Goal: Task Accomplishment & Management: Manage account settings

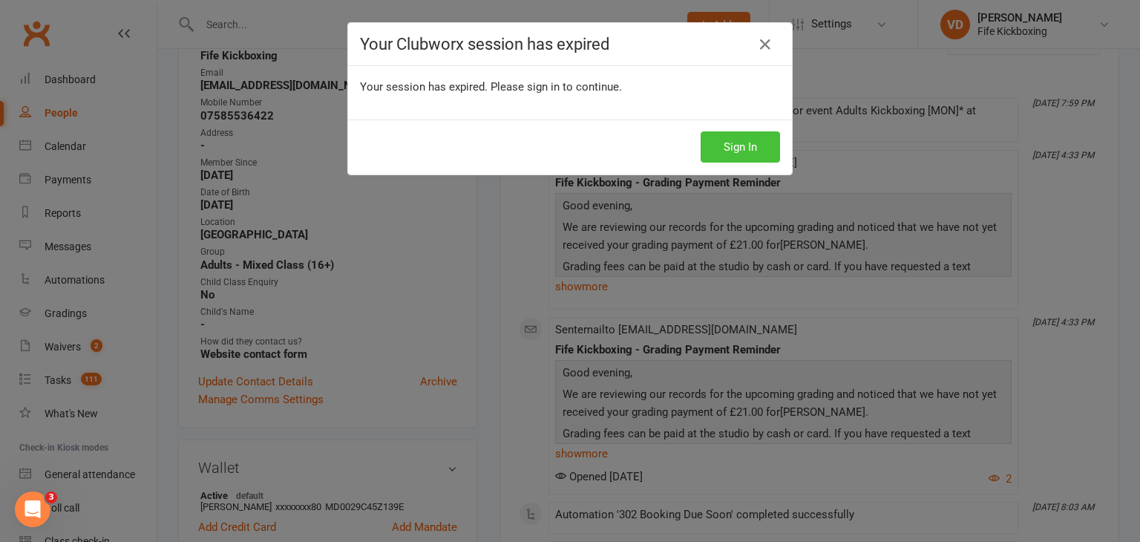
click at [733, 146] on button "Sign In" at bounding box center [740, 146] width 79 height 31
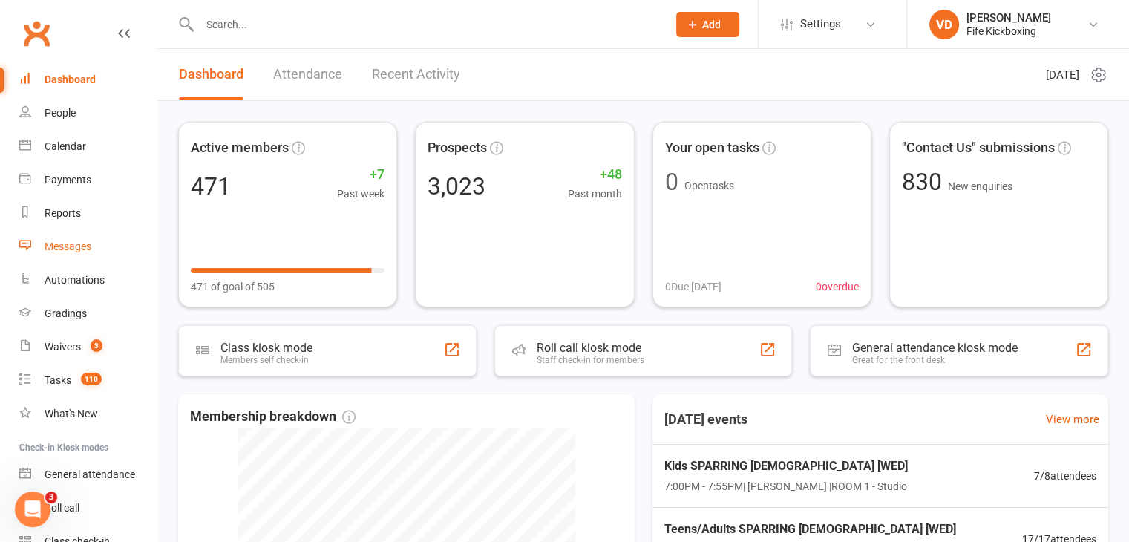
click at [72, 249] on div "Messages" at bounding box center [68, 247] width 47 height 12
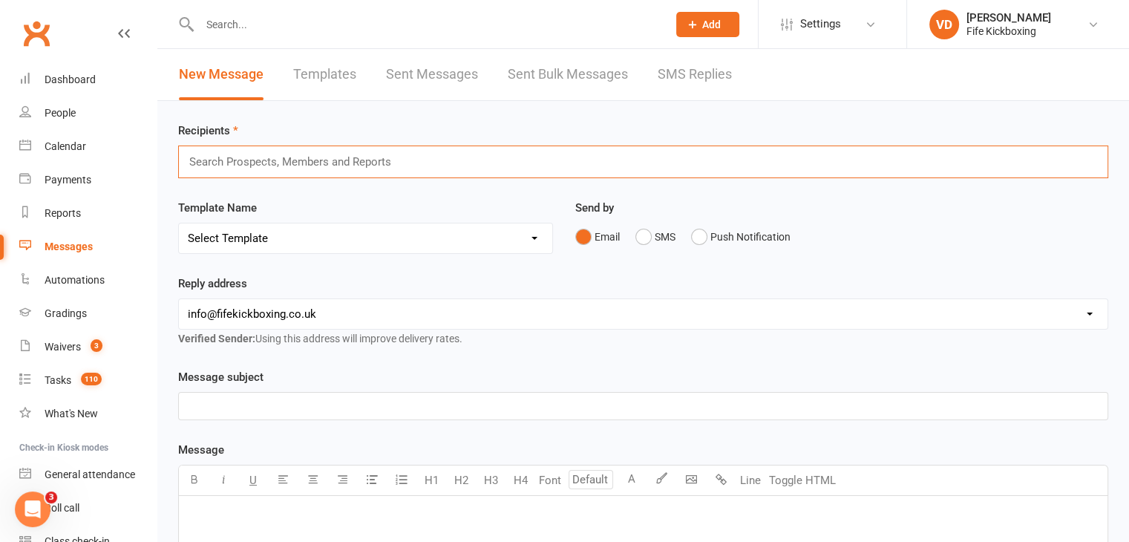
click at [249, 160] on input "text" at bounding box center [297, 161] width 218 height 19
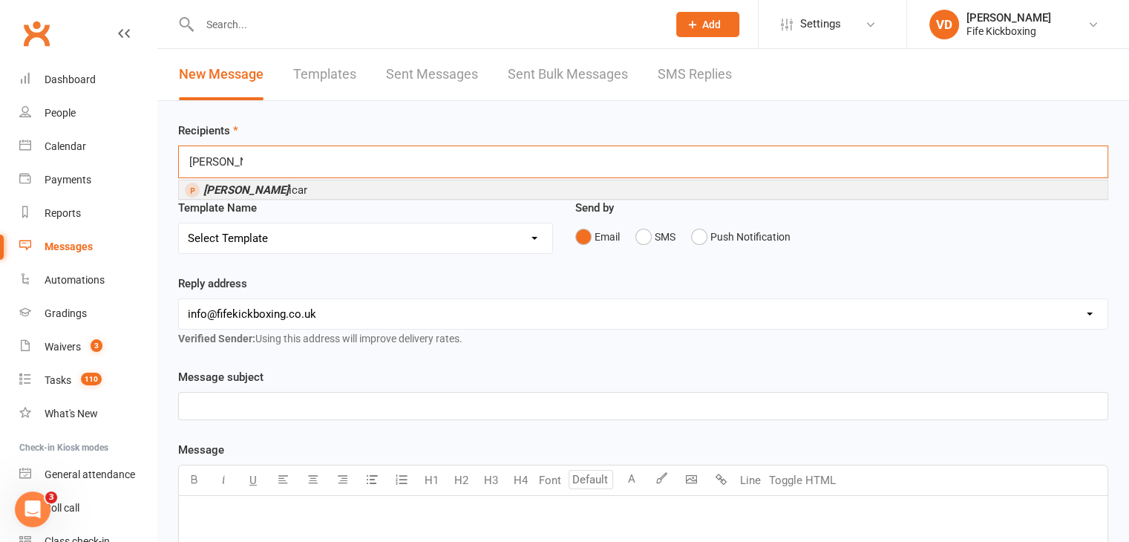
type input "[PERSON_NAME]"
click at [255, 187] on em "[PERSON_NAME]" at bounding box center [245, 189] width 85 height 13
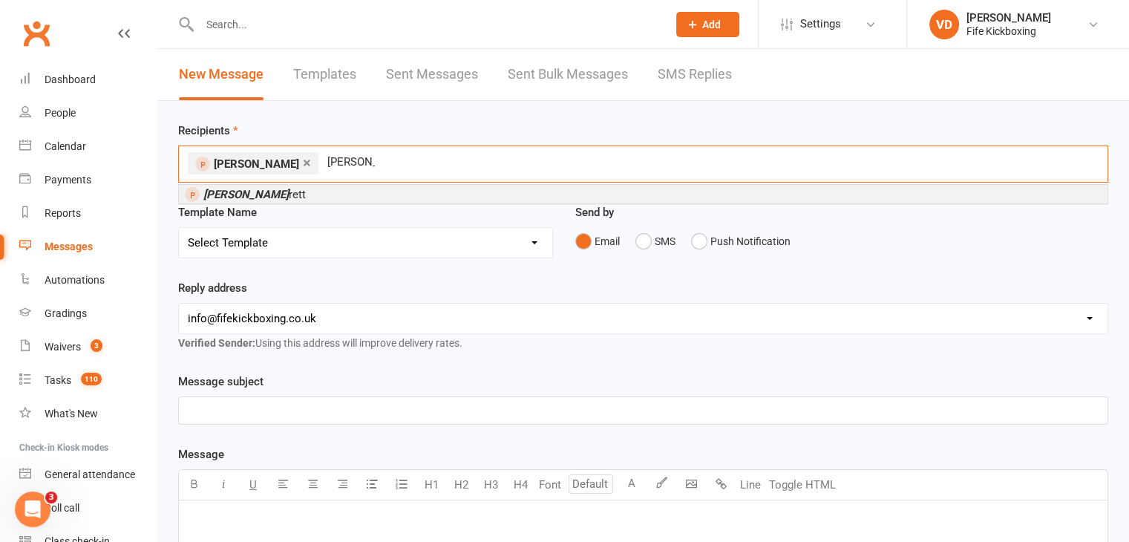
type input "[PERSON_NAME]"
click at [255, 192] on span "[PERSON_NAME] rett" at bounding box center [254, 194] width 102 height 13
type input "[PERSON_NAME]"
click at [269, 194] on span "[PERSON_NAME] ower" at bounding box center [258, 194] width 110 height 13
type input "[PERSON_NAME]"
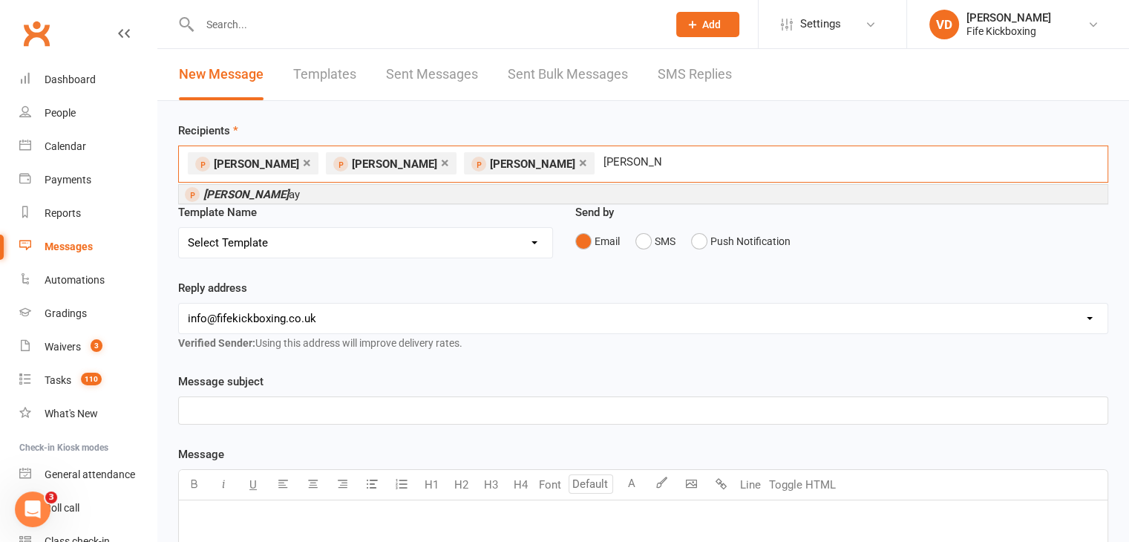
click at [268, 193] on span "[PERSON_NAME] ay" at bounding box center [251, 194] width 97 height 13
type input "[PERSON_NAME] ??"
click at [255, 191] on li "[PERSON_NAME] ?? ?" at bounding box center [643, 194] width 929 height 19
type input "catriona love"
click at [253, 192] on em "Catriona Love" at bounding box center [237, 194] width 68 height 13
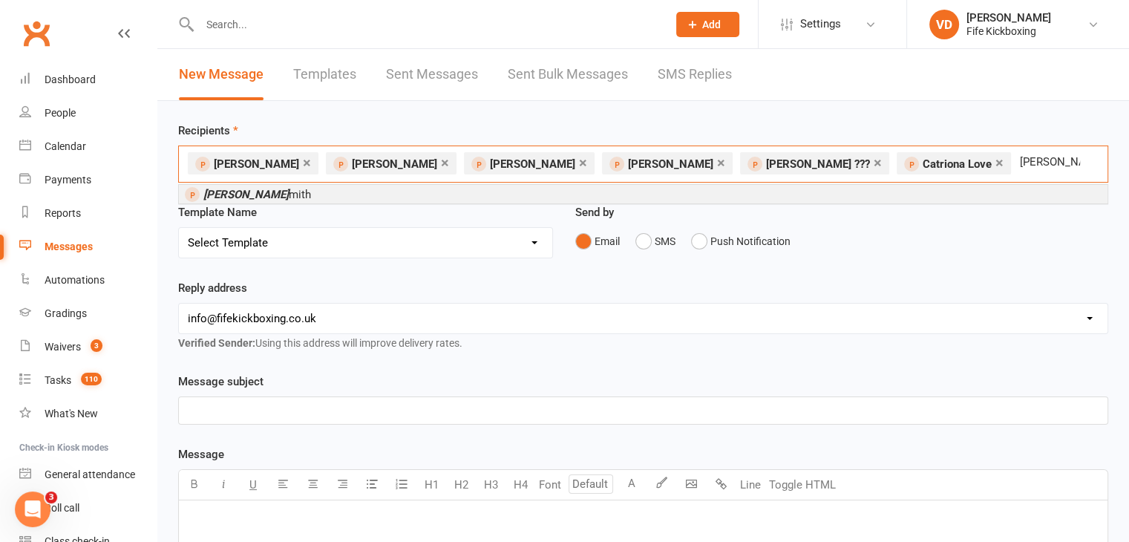
type input "[PERSON_NAME]"
click at [253, 192] on em "[PERSON_NAME]" at bounding box center [245, 194] width 85 height 13
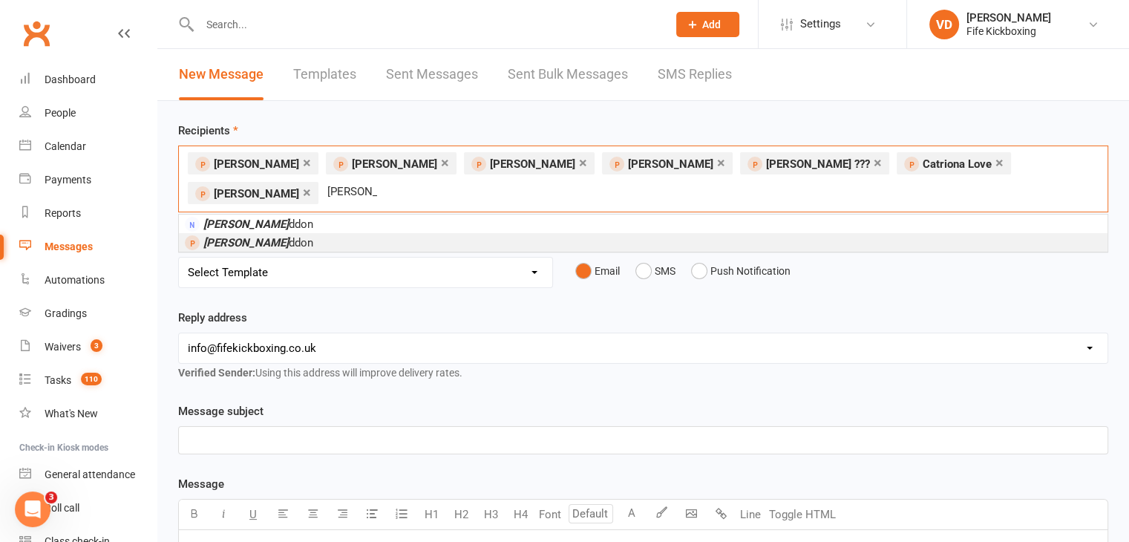
type input "[PERSON_NAME]"
click at [249, 236] on em "[PERSON_NAME]" at bounding box center [245, 242] width 85 height 13
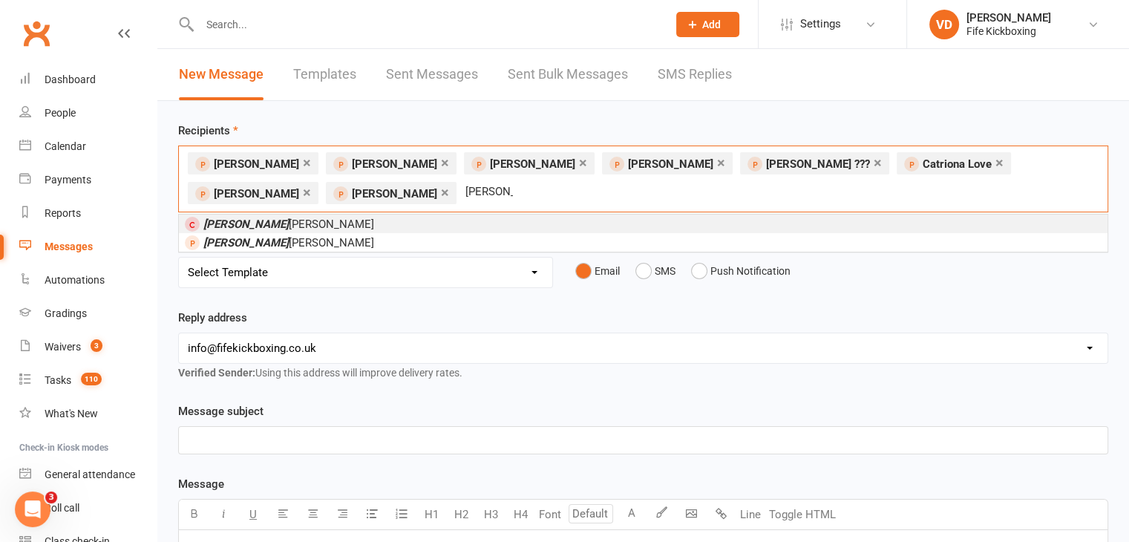
type input "[PERSON_NAME]"
click at [324, 226] on li "[PERSON_NAME]" at bounding box center [643, 224] width 929 height 19
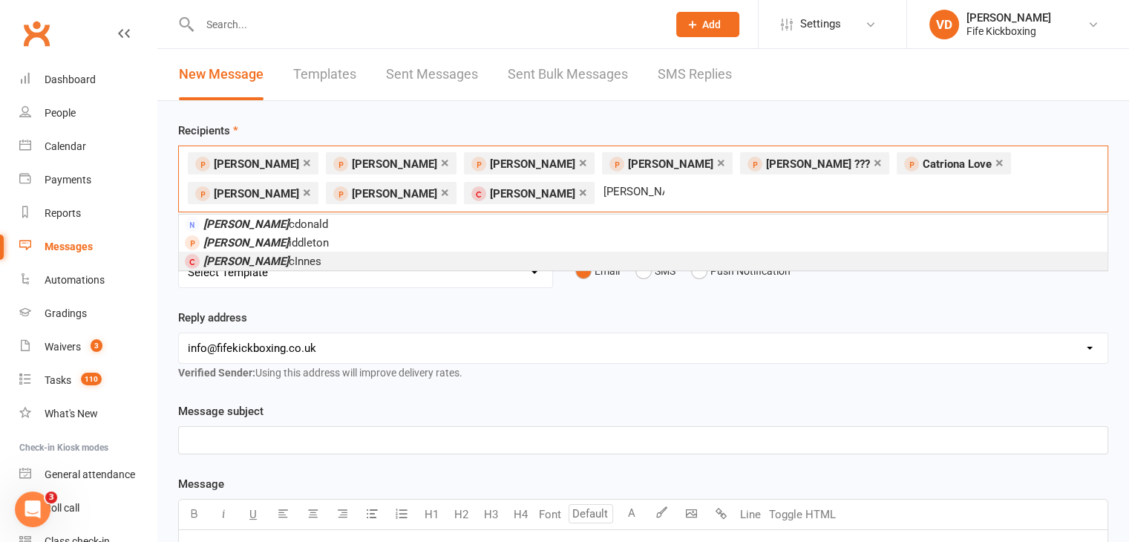
type input "[PERSON_NAME]"
click at [283, 259] on span "[PERSON_NAME]" at bounding box center [262, 261] width 118 height 13
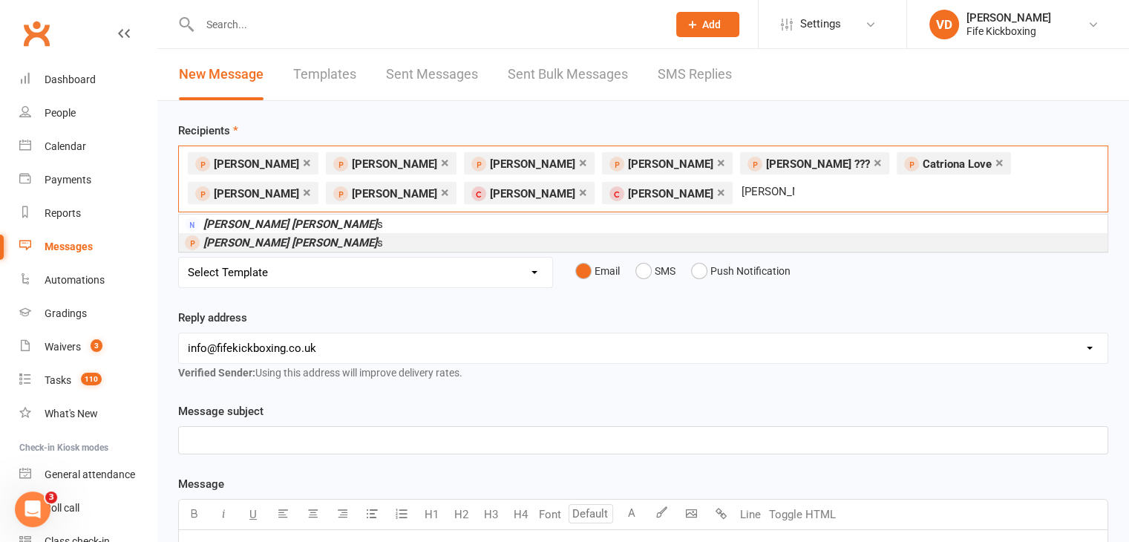
type input "[PERSON_NAME] [PERSON_NAME]"
click at [296, 243] on li "[PERSON_NAME] [PERSON_NAME] s" at bounding box center [643, 242] width 929 height 19
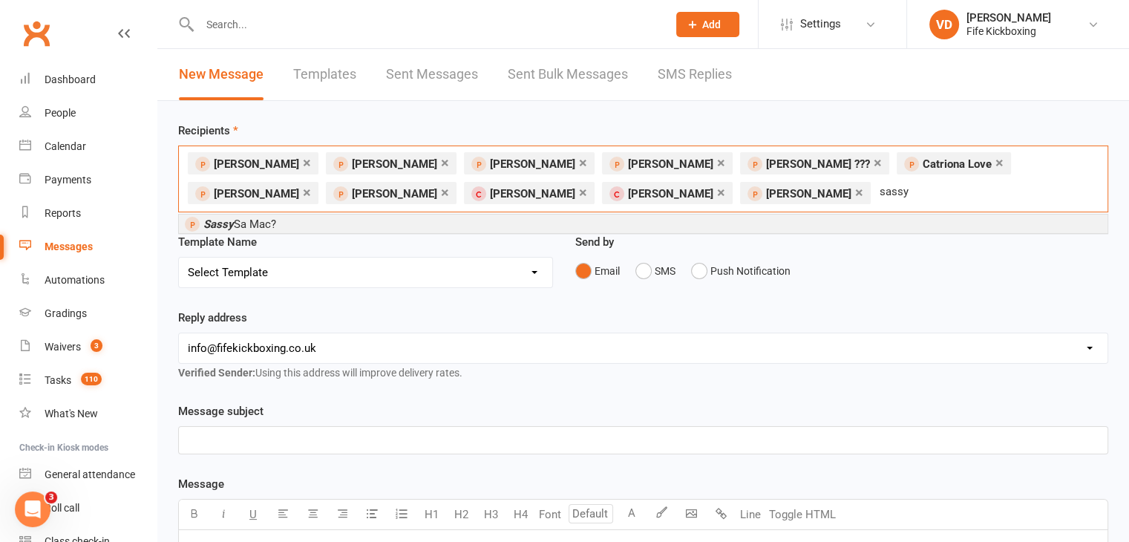
type input "sassy"
click at [327, 224] on li "Sassy Sa Mac?" at bounding box center [643, 224] width 929 height 19
type input "[PERSON_NAME]"
click at [325, 224] on li "[PERSON_NAME] s" at bounding box center [643, 224] width 929 height 19
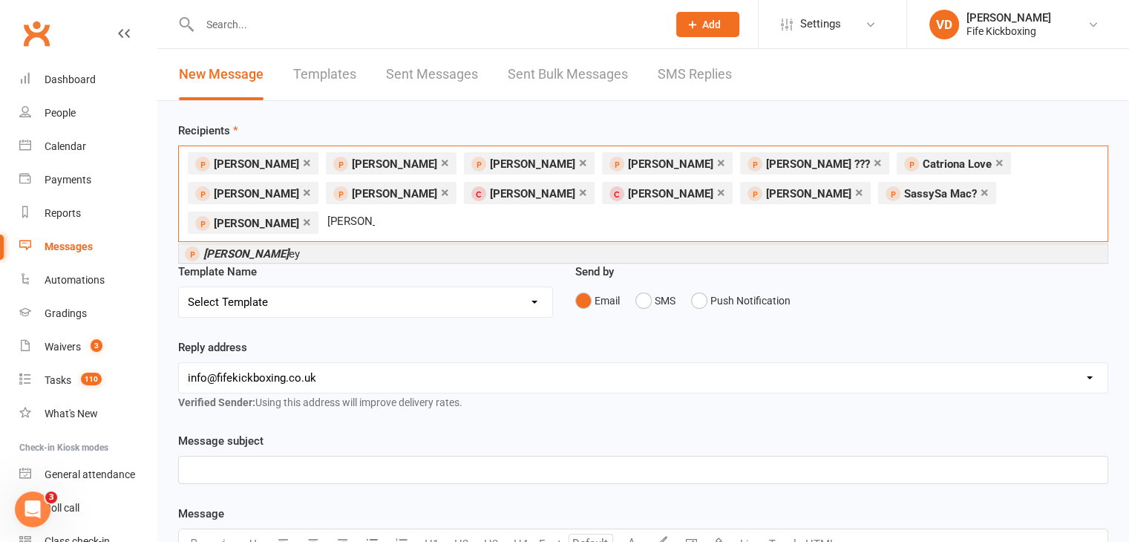
type input "[PERSON_NAME] bail"
click at [316, 244] on li "[PERSON_NAME] Bail ey" at bounding box center [643, 253] width 929 height 19
type input "[PERSON_NAME] diam"
click at [316, 244] on li "[PERSON_NAME] Diam ond" at bounding box center [643, 253] width 929 height 19
type input "[PERSON_NAME]"
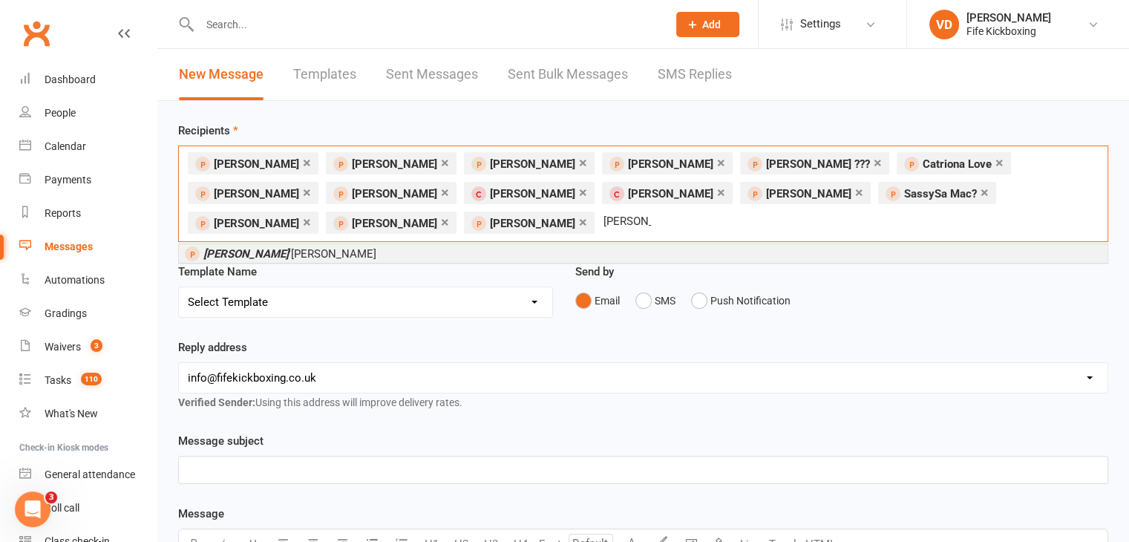
click at [311, 252] on li "[PERSON_NAME]" at bounding box center [643, 253] width 929 height 19
type input "[PERSON_NAME]"
click at [304, 256] on li "[PERSON_NAME]" at bounding box center [643, 253] width 929 height 19
type input "[PERSON_NAME]"
click at [259, 252] on em "[PERSON_NAME]" at bounding box center [245, 253] width 85 height 13
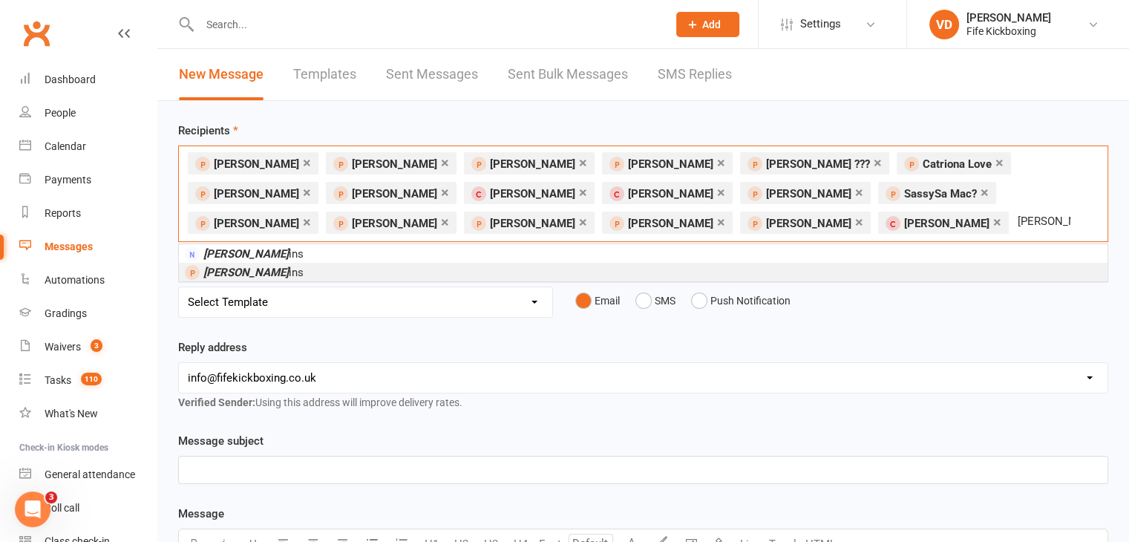
type input "[PERSON_NAME]"
click at [259, 271] on span "[PERSON_NAME] ins" at bounding box center [253, 272] width 100 height 13
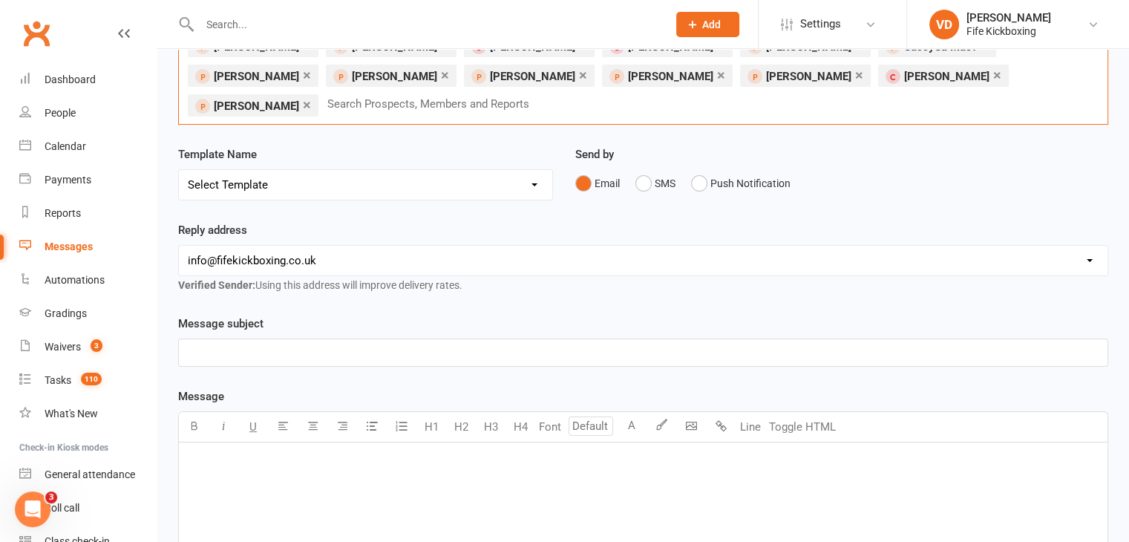
scroll to position [148, 0]
click at [218, 451] on p "﻿" at bounding box center [643, 460] width 911 height 18
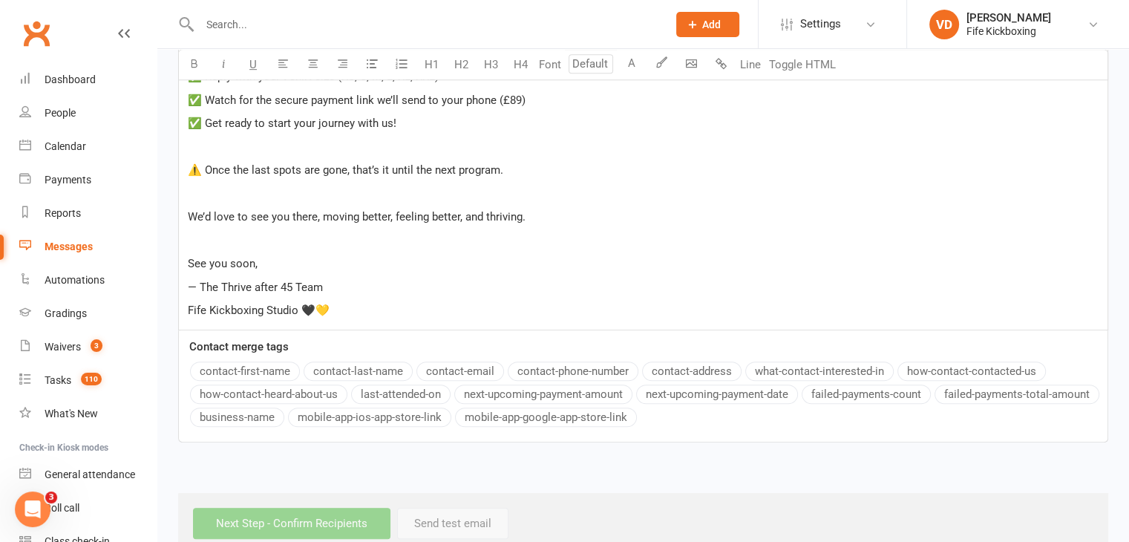
scroll to position [621, 0]
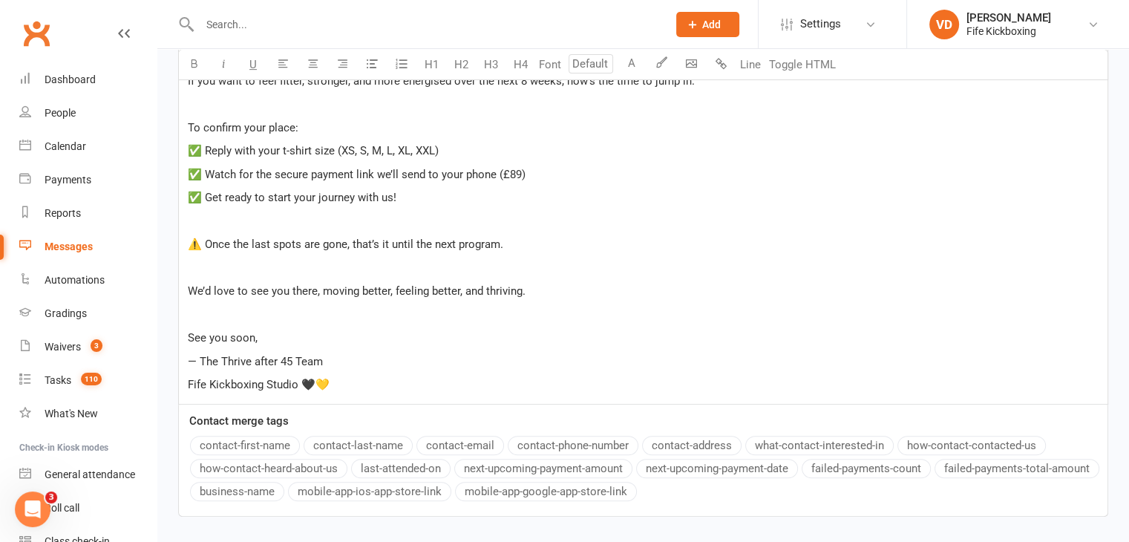
click at [335, 353] on p "— The Thrive after 45 Team" at bounding box center [643, 362] width 911 height 18
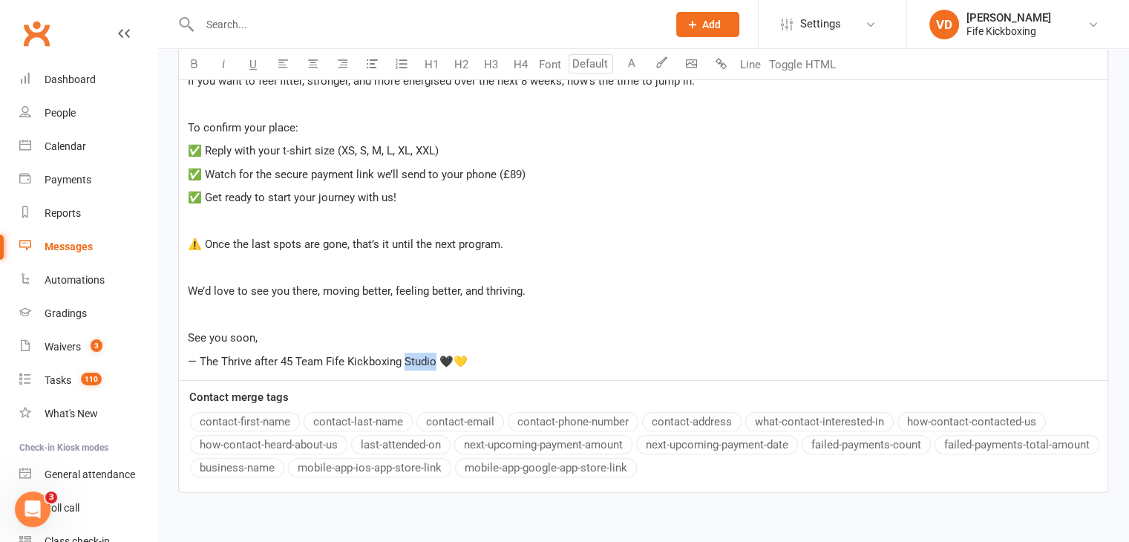
drag, startPoint x: 404, startPoint y: 329, endPoint x: 434, endPoint y: 329, distance: 30.4
click at [434, 355] on span "— The Thrive after 45 Team Fife Kickboxing Studio 🖤💛" at bounding box center [328, 361] width 280 height 13
click at [324, 355] on span "— The Thrive after 45 Team Fife Kickboxing 🖤💛" at bounding box center [310, 361] width 245 height 13
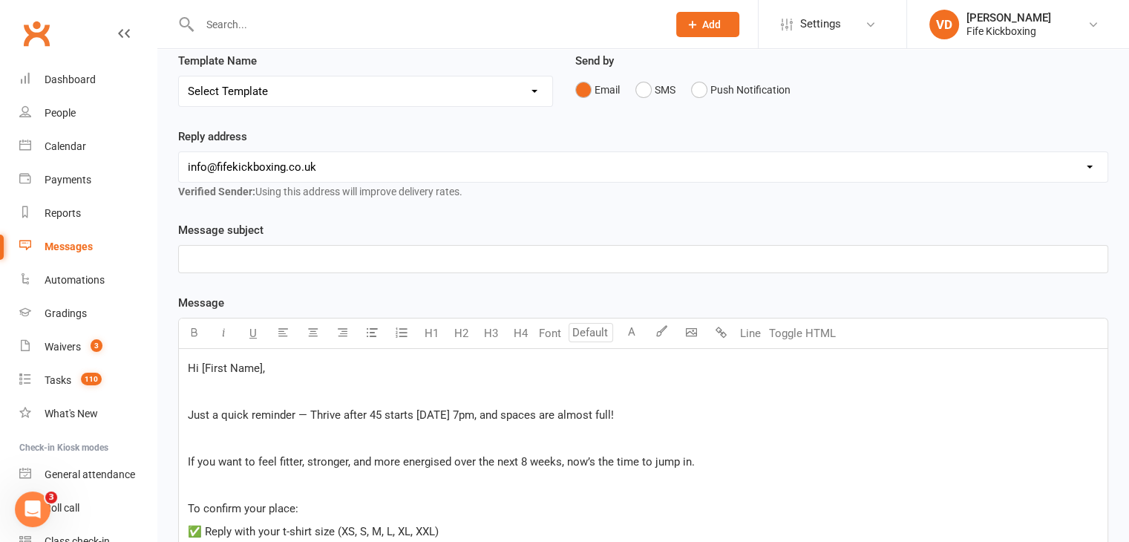
scroll to position [102, 0]
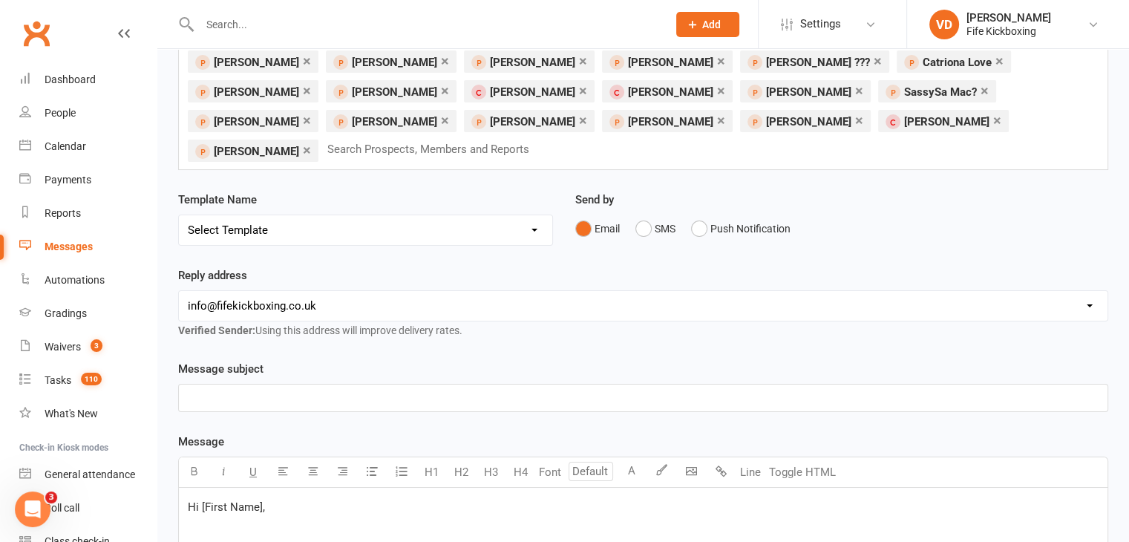
click at [245, 389] on p "﻿" at bounding box center [643, 398] width 911 height 18
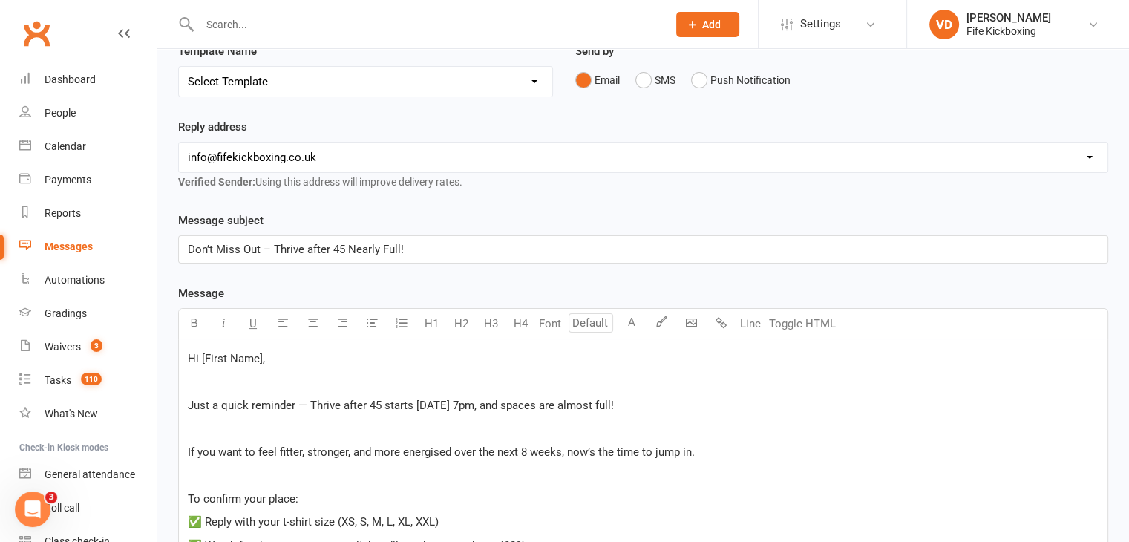
scroll to position [673, 0]
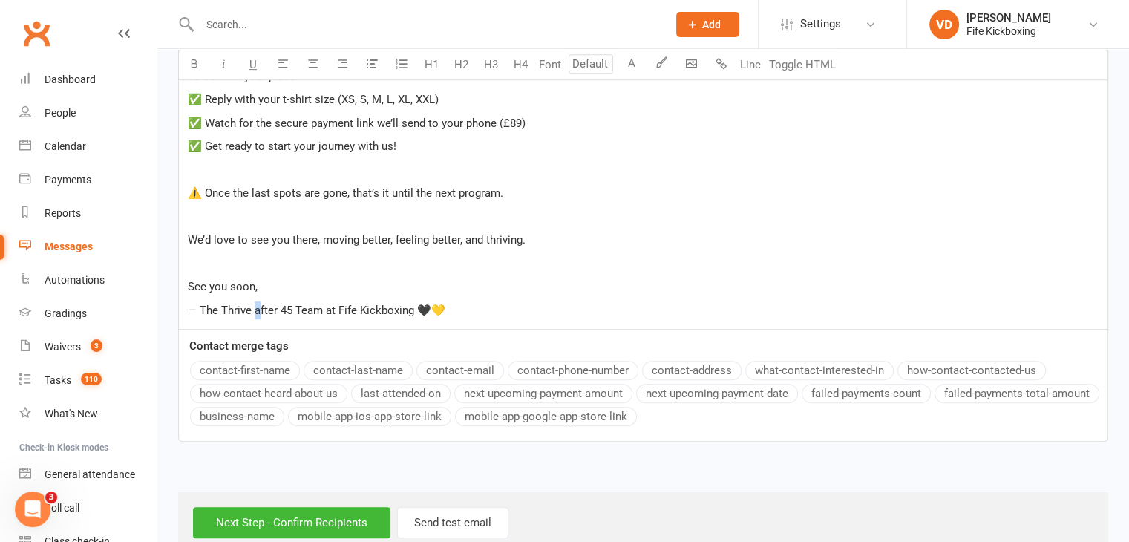
click at [252, 326] on div "Message U H1 H2 H3 H4 Font A Line Toggle HTML Hi [First Name], ﻿ Just a quick r…" at bounding box center [643, 152] width 930 height 580
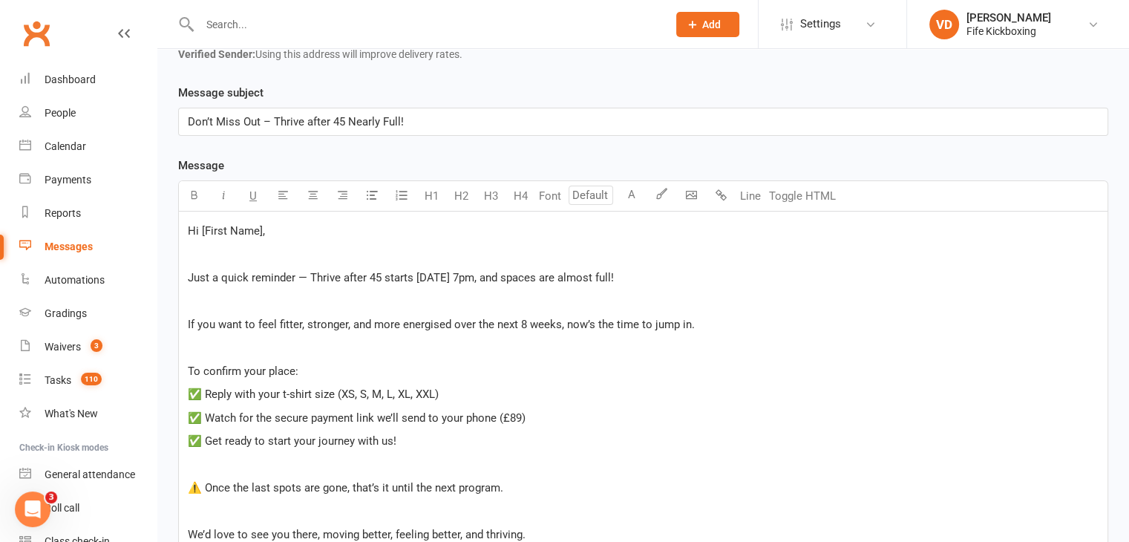
scroll to position [376, 0]
drag, startPoint x: 258, startPoint y: 200, endPoint x: 203, endPoint y: 206, distance: 55.2
click at [203, 226] on span "Hi [First Name]," at bounding box center [226, 232] width 77 height 13
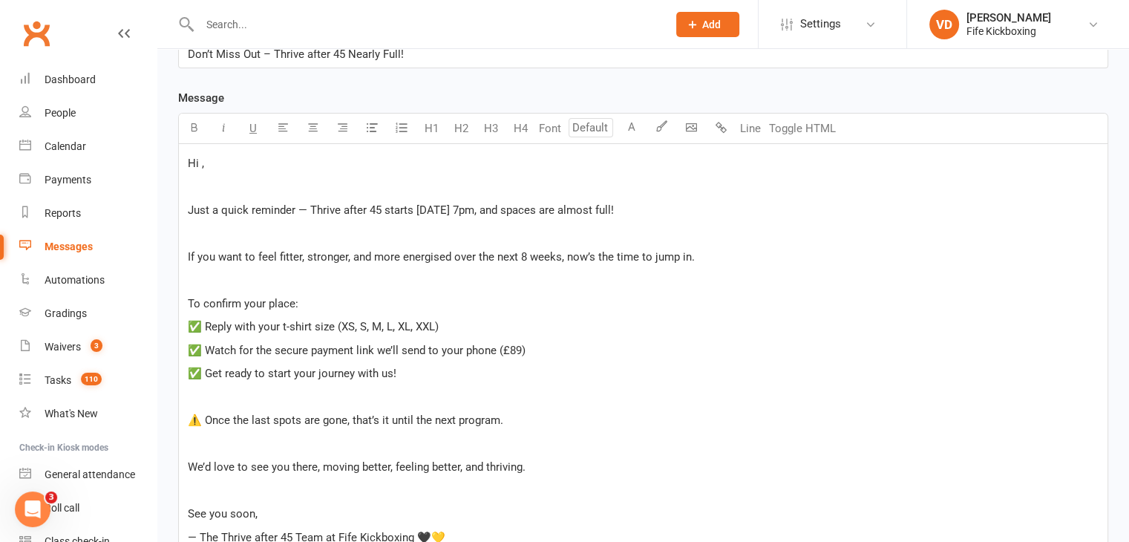
scroll to position [598, 0]
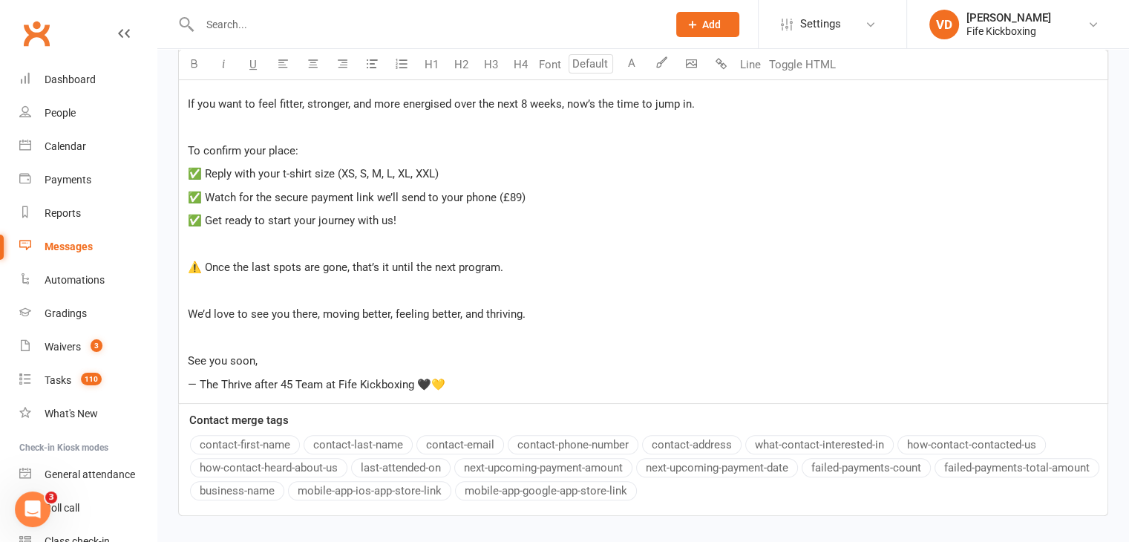
click at [265, 414] on div "Message U H1 H2 H3 H4 Font A Line Toggle HTML Hi ﻿ {contact-first-name} , ﻿ Jus…" at bounding box center [643, 226] width 930 height 580
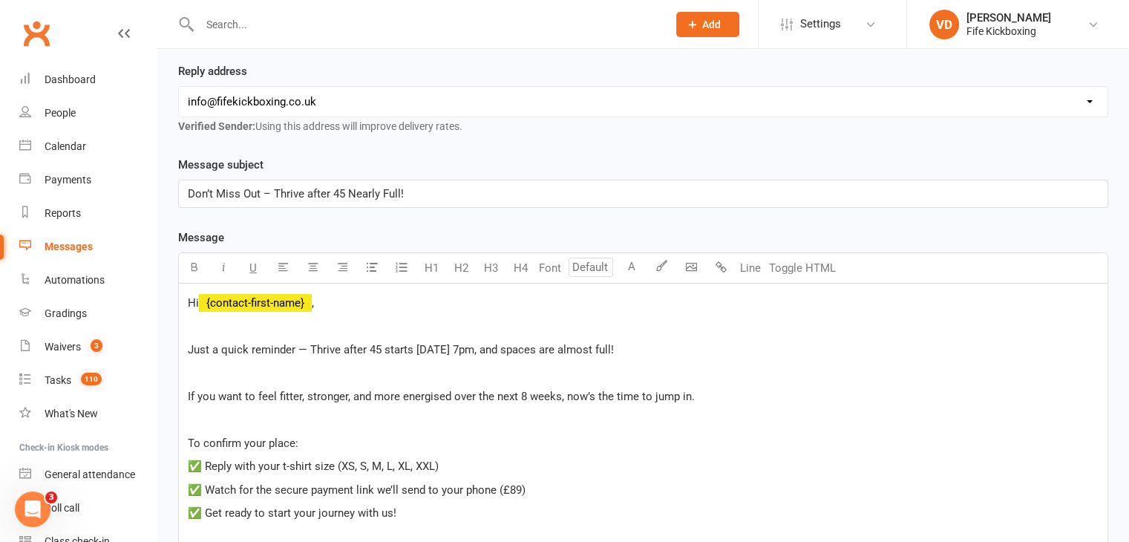
click at [414, 343] on span "Just a quick reminder — Thrive after 45 starts [DATE] 7pm, and spaces are almos…" at bounding box center [401, 349] width 426 height 13
click at [483, 343] on span "Just a quick reminder — Thrive after 45 starts [DATE][DATE] 7pm, and spaces are…" at bounding box center [418, 349] width 460 height 13
click at [206, 364] on p "﻿" at bounding box center [643, 373] width 911 height 18
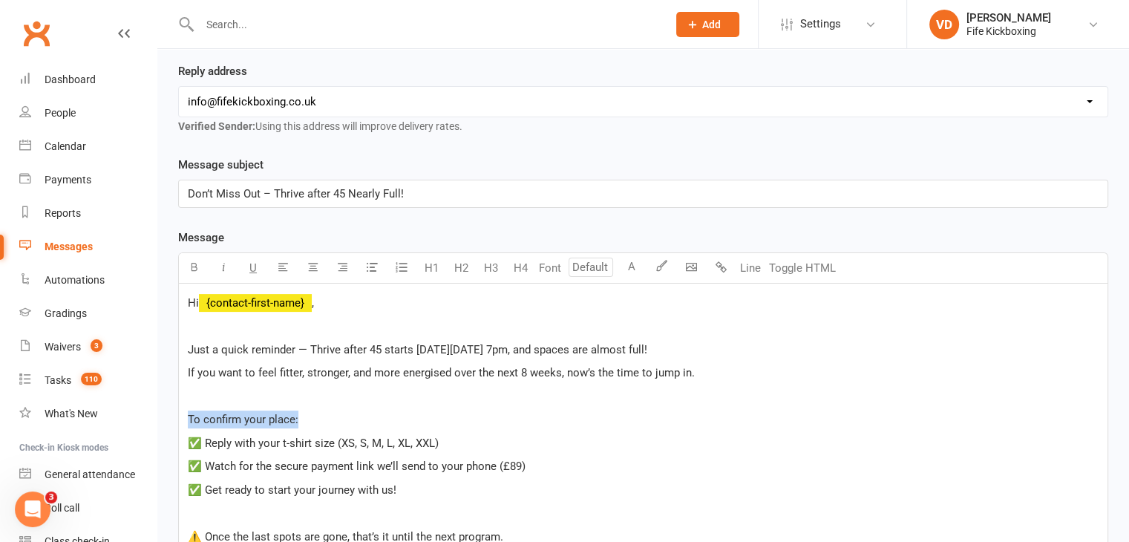
drag, startPoint x: 187, startPoint y: 387, endPoint x: 301, endPoint y: 387, distance: 113.6
click at [301, 411] on p "To confirm your place:" at bounding box center [643, 420] width 911 height 18
click at [193, 261] on icon "button" at bounding box center [194, 266] width 11 height 11
click at [243, 388] on p "﻿" at bounding box center [643, 397] width 911 height 18
drag, startPoint x: 310, startPoint y: 316, endPoint x: 385, endPoint y: 313, distance: 75.0
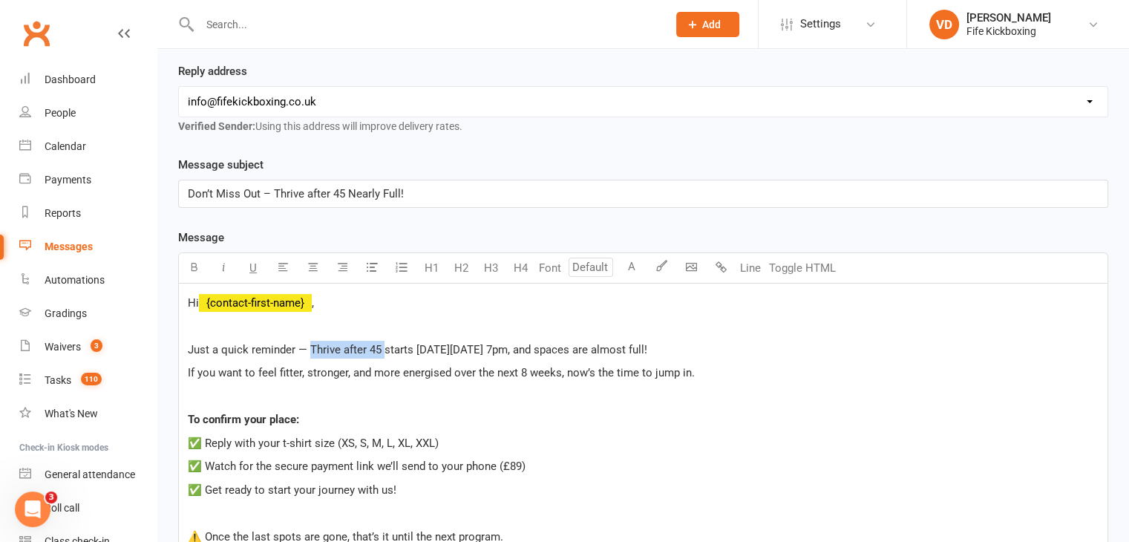
click at [385, 343] on span "Just a quick reminder — Thrive after 45 starts [DATE][DATE] 7pm, and spaces are…" at bounding box center [418, 349] width 460 height 13
click at [195, 261] on icon "button" at bounding box center [194, 266] width 11 height 11
drag, startPoint x: 419, startPoint y: 318, endPoint x: 486, endPoint y: 313, distance: 67.0
click at [486, 343] on span "starts [DATE][DATE] 7pm, and spaces are almost full!" at bounding box center [513, 349] width 263 height 13
click at [195, 261] on icon "button" at bounding box center [194, 266] width 11 height 11
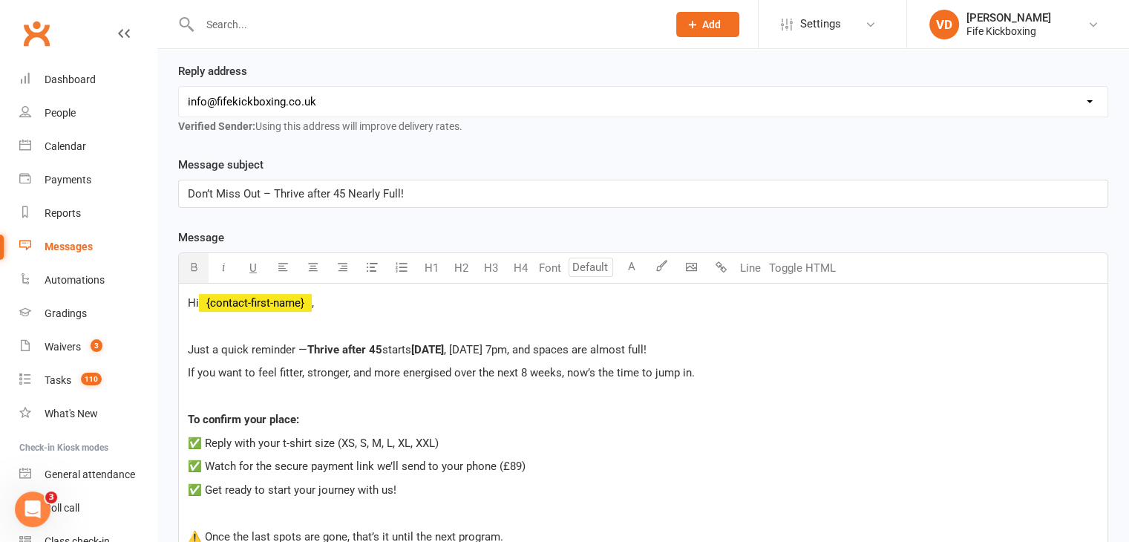
click at [388, 411] on p "To confirm your place:" at bounding box center [643, 420] width 911 height 18
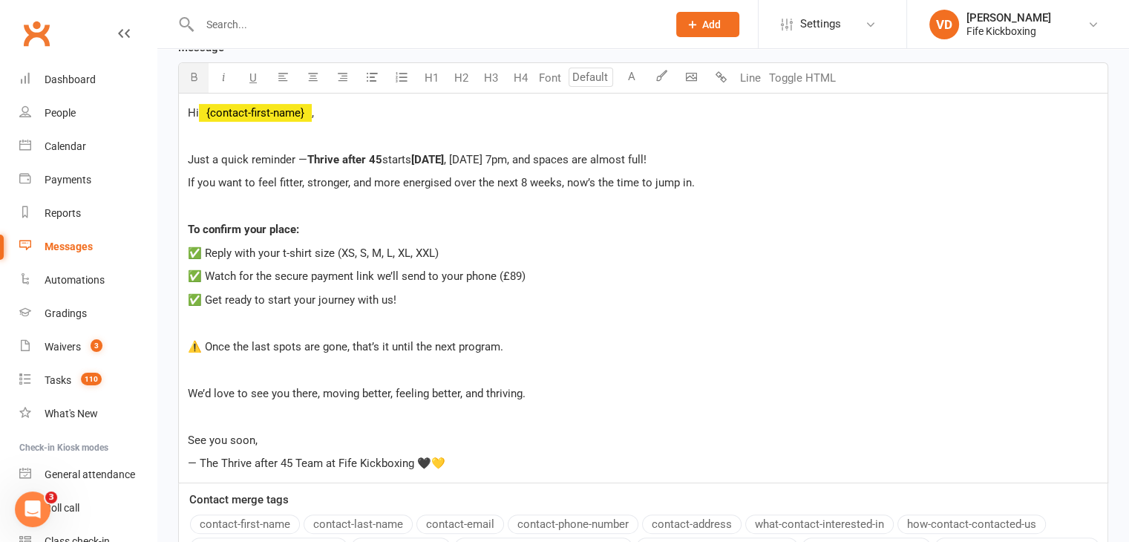
scroll to position [529, 0]
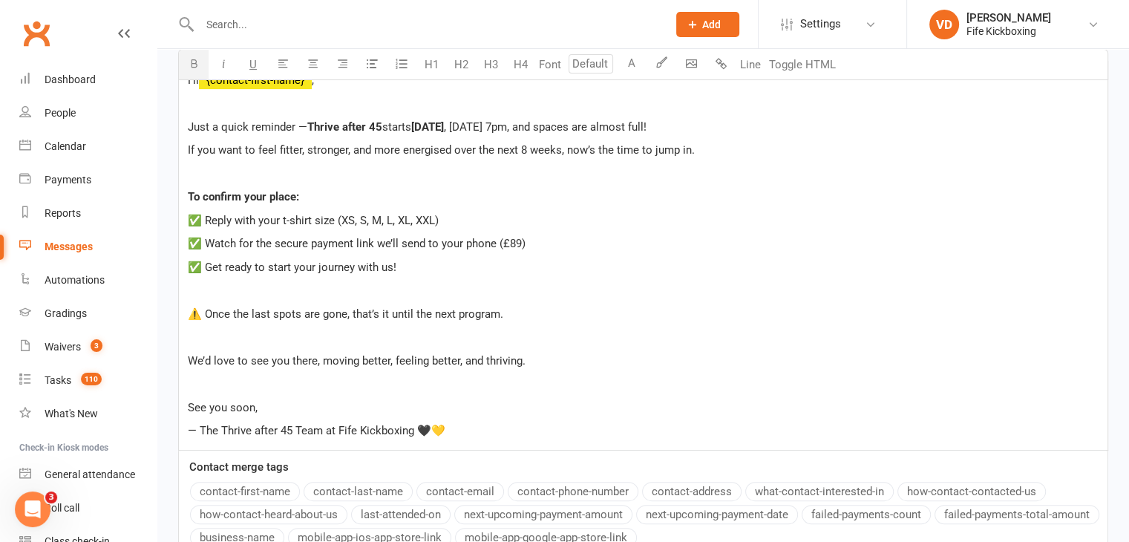
click at [212, 328] on p "﻿" at bounding box center [643, 337] width 911 height 18
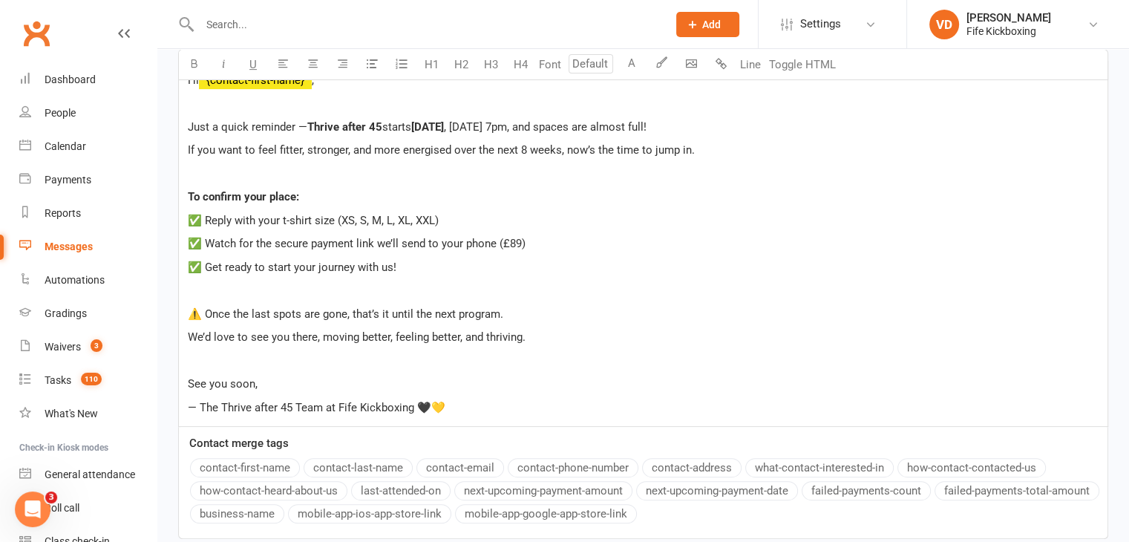
click at [196, 352] on p "﻿" at bounding box center [643, 361] width 911 height 18
drag, startPoint x: 199, startPoint y: 375, endPoint x: 413, endPoint y: 376, distance: 213.8
click at [413, 401] on span "— The Thrive after 45 Team at Fife Kickboxing 🖤💛" at bounding box center [317, 407] width 258 height 13
click at [194, 65] on icon "button" at bounding box center [194, 63] width 11 height 11
click at [224, 65] on icon "button" at bounding box center [223, 63] width 11 height 11
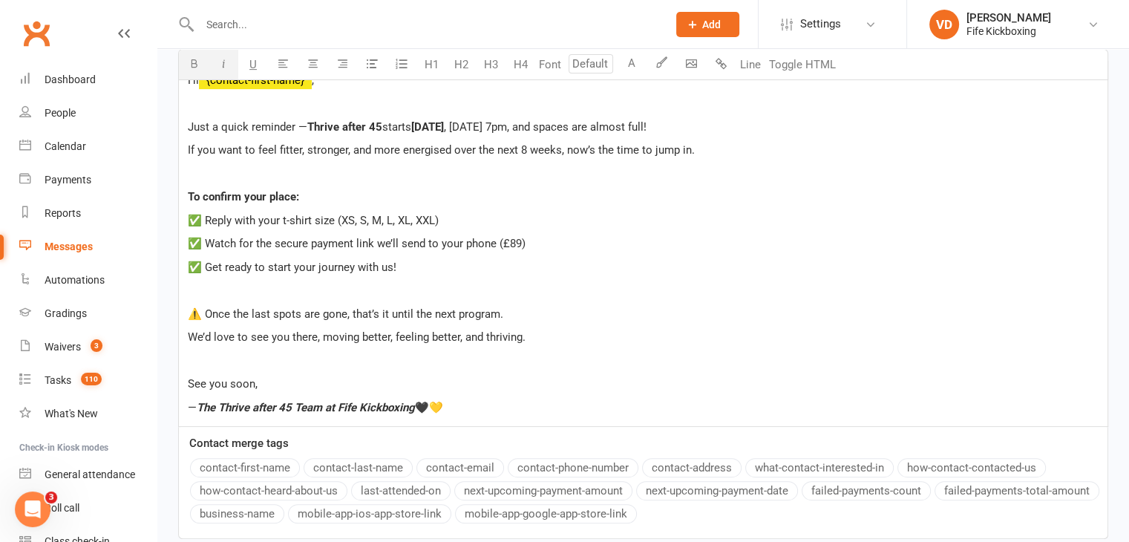
click at [528, 339] on div "Hi ﻿ {contact-first-name} , ﻿ Just a quick reminder — Thrive after 45 starts [D…" at bounding box center [643, 243] width 929 height 365
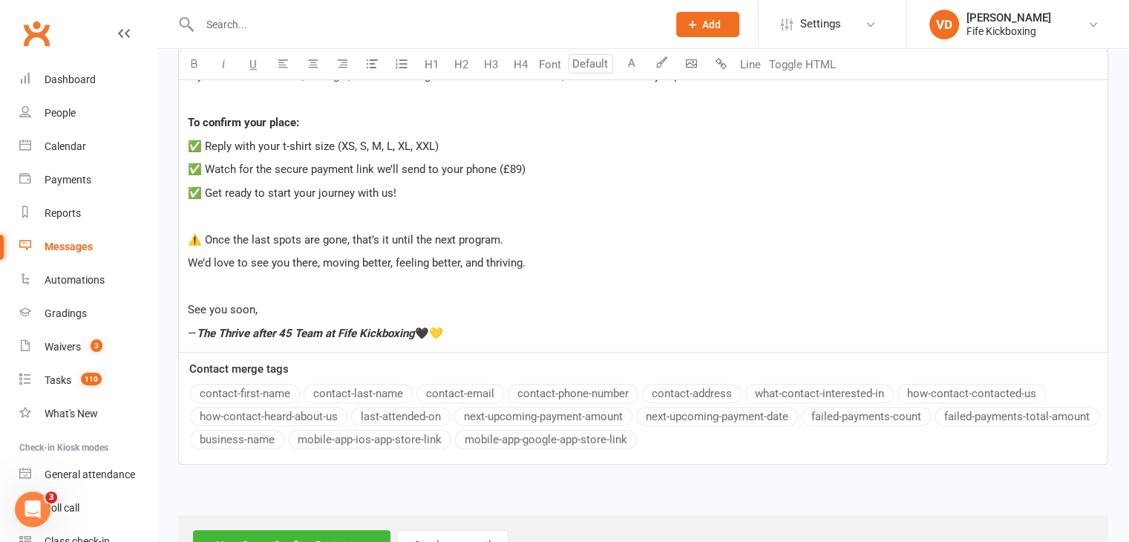
scroll to position [626, 0]
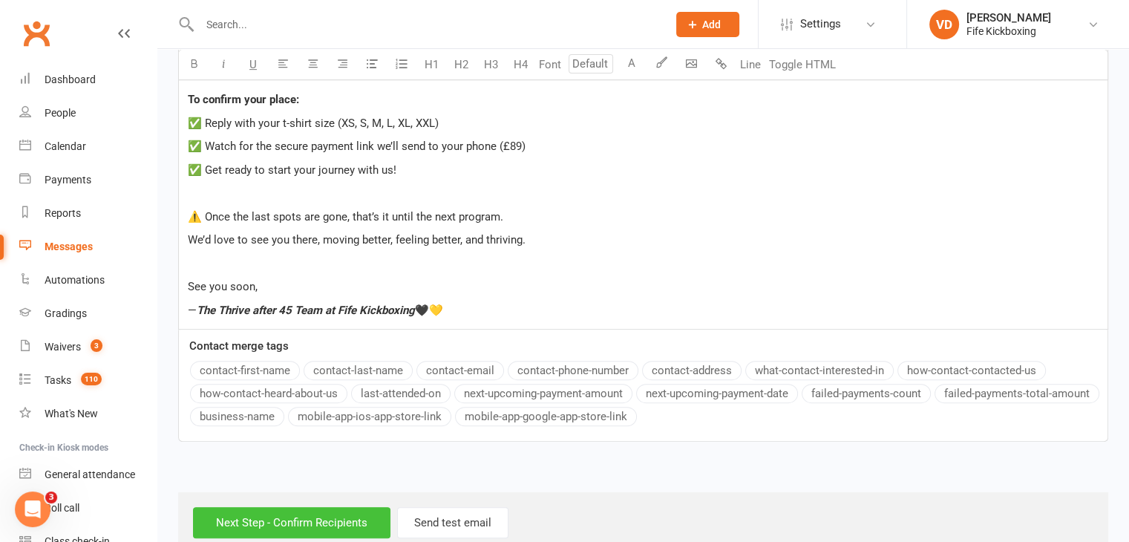
click at [316, 507] on input "Next Step - Confirm Recipients" at bounding box center [291, 522] width 197 height 31
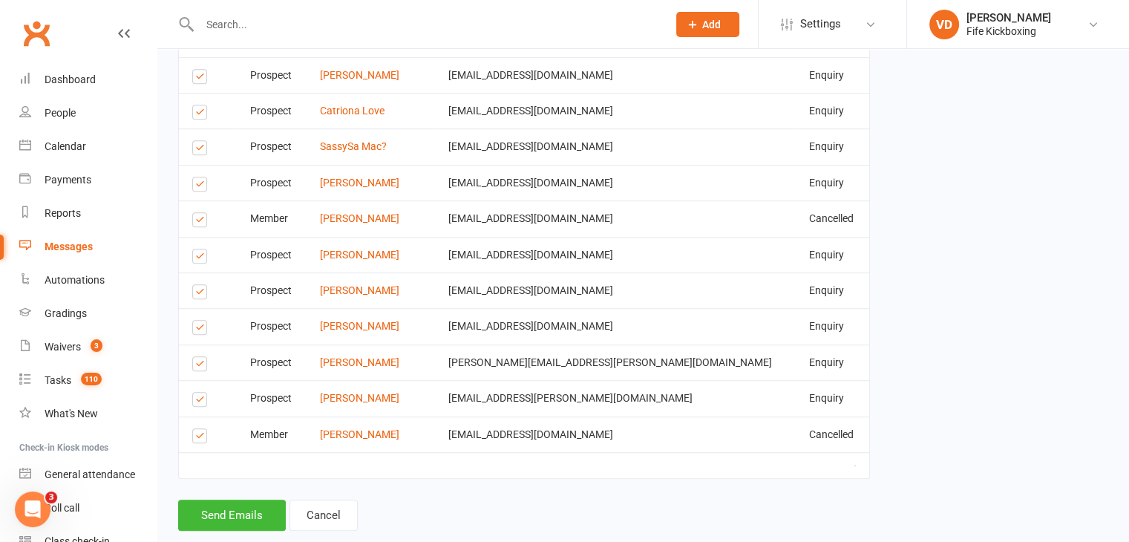
scroll to position [1028, 0]
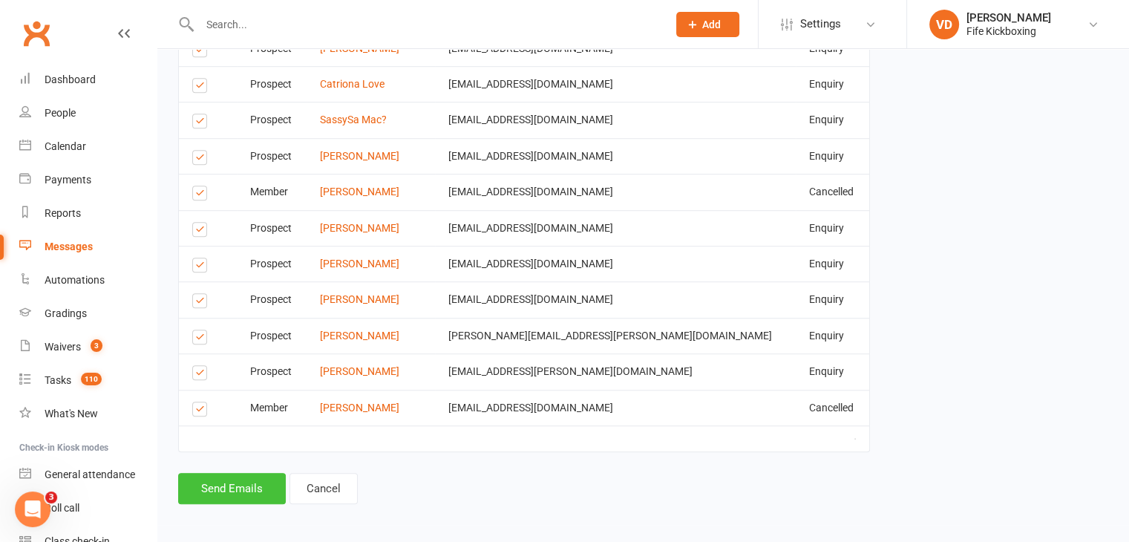
click at [245, 481] on button "Send Emails" at bounding box center [232, 488] width 108 height 31
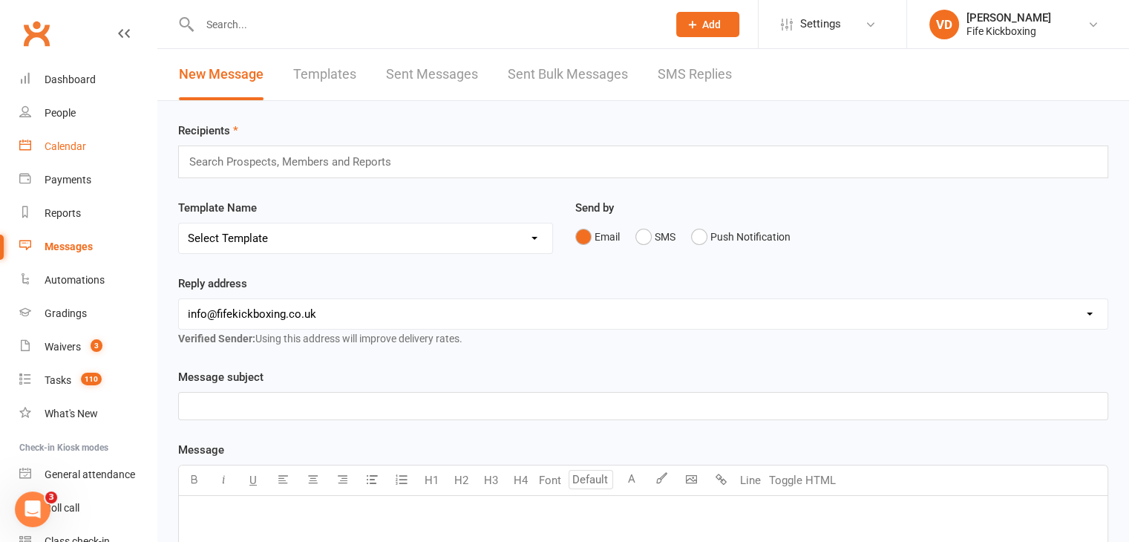
click at [75, 149] on div "Calendar" at bounding box center [66, 146] width 42 height 12
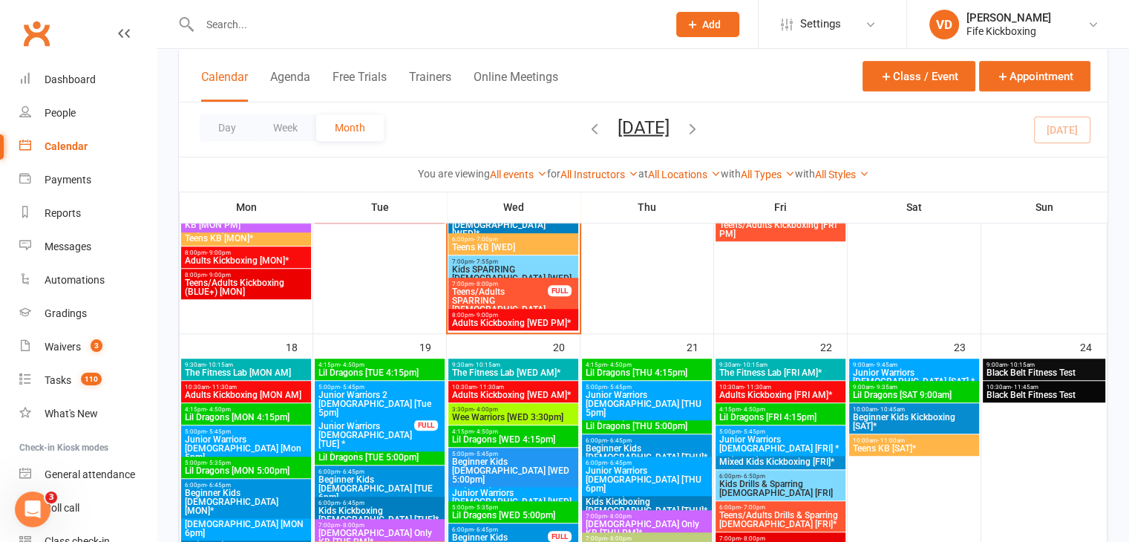
scroll to position [1114, 0]
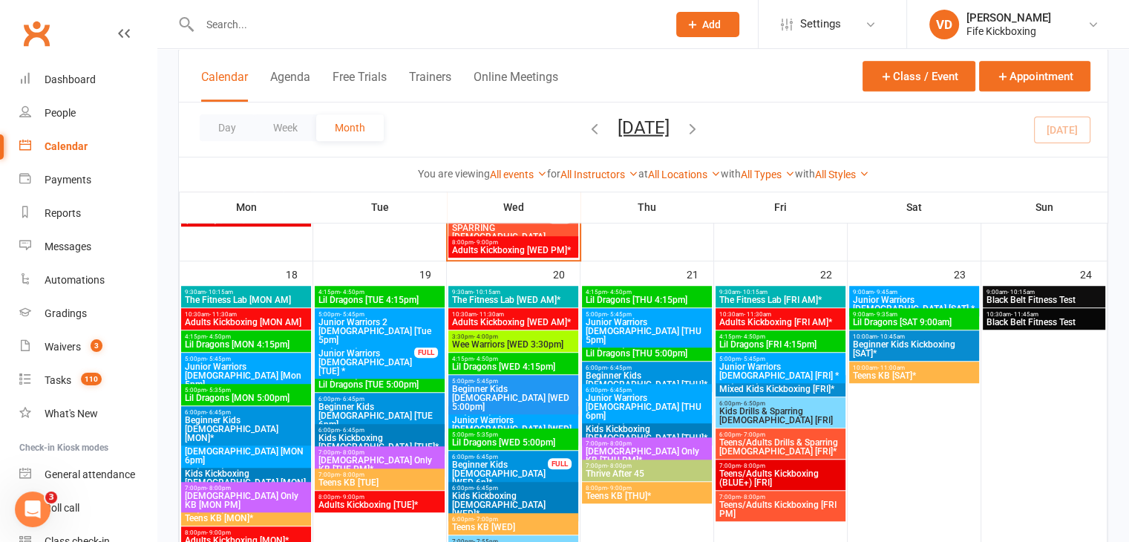
click at [652, 475] on span "Thrive After 45" at bounding box center [647, 473] width 124 height 9
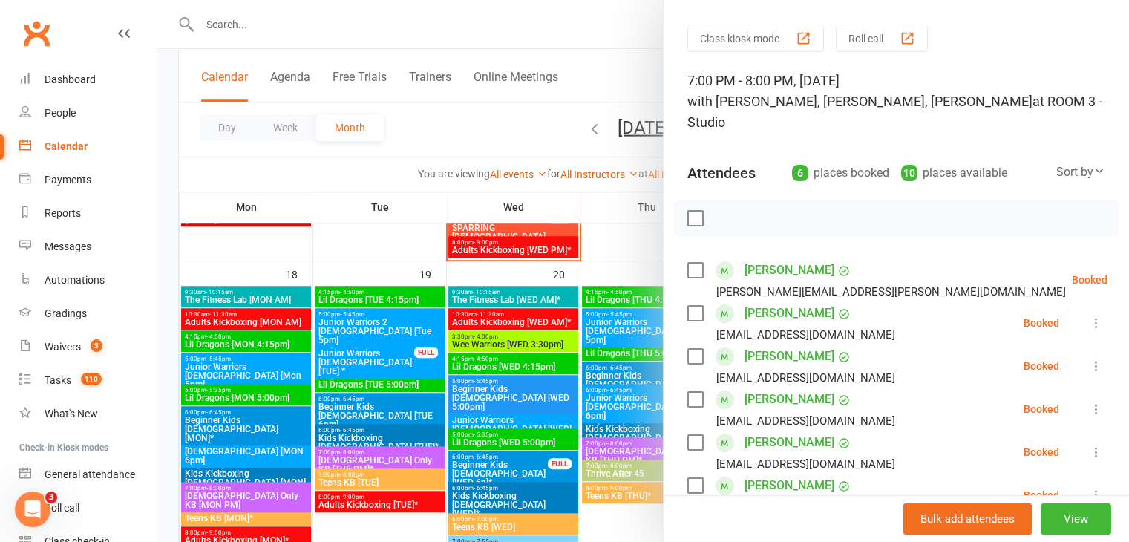
scroll to position [74, 0]
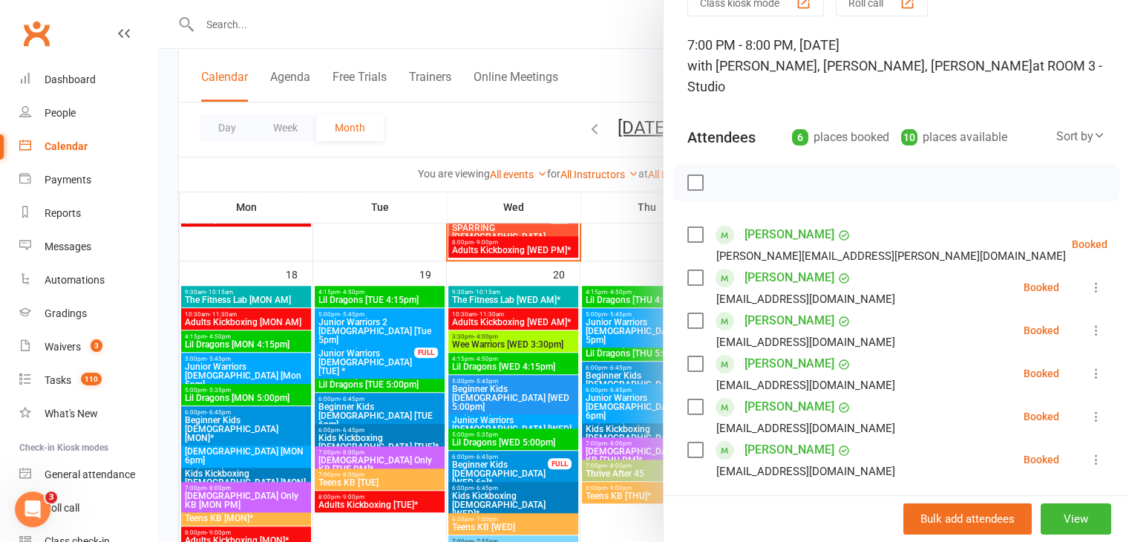
click at [618, 73] on div at bounding box center [643, 271] width 972 height 542
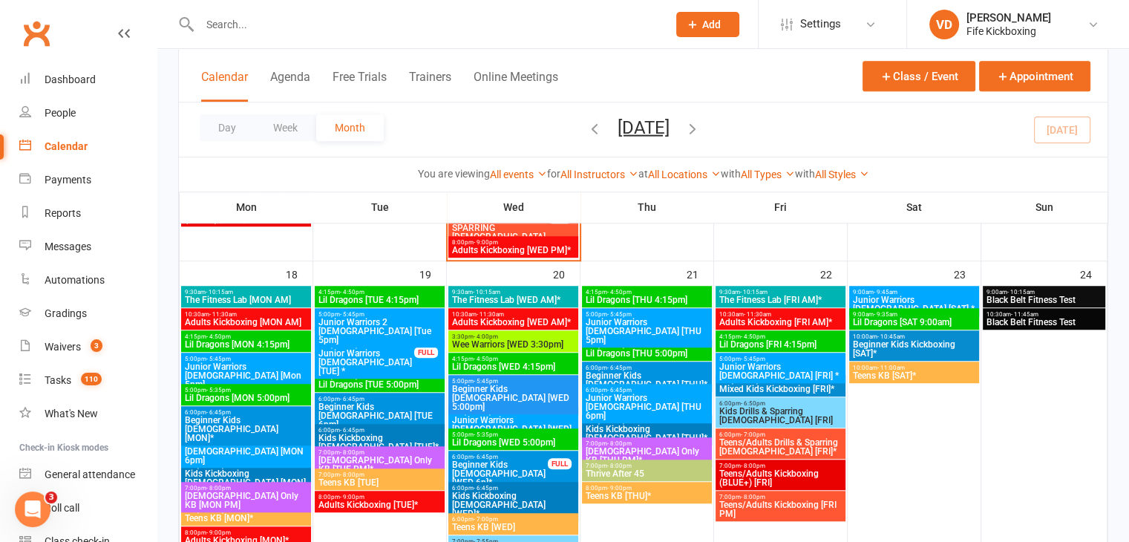
click at [266, 27] on input "text" at bounding box center [426, 24] width 462 height 21
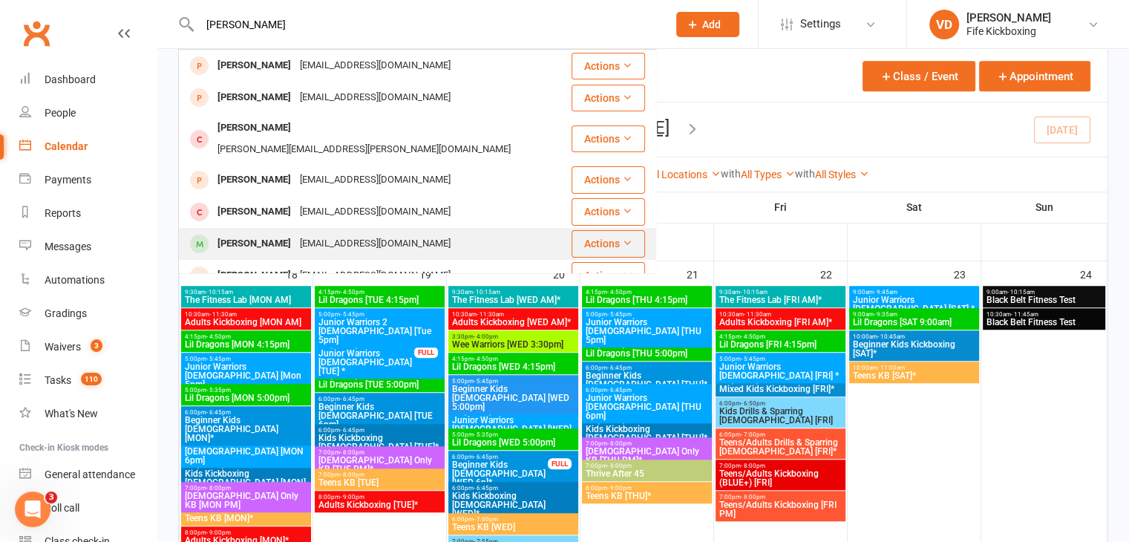
type input "[PERSON_NAME]"
click at [244, 233] on div "[PERSON_NAME]" at bounding box center [254, 244] width 82 height 22
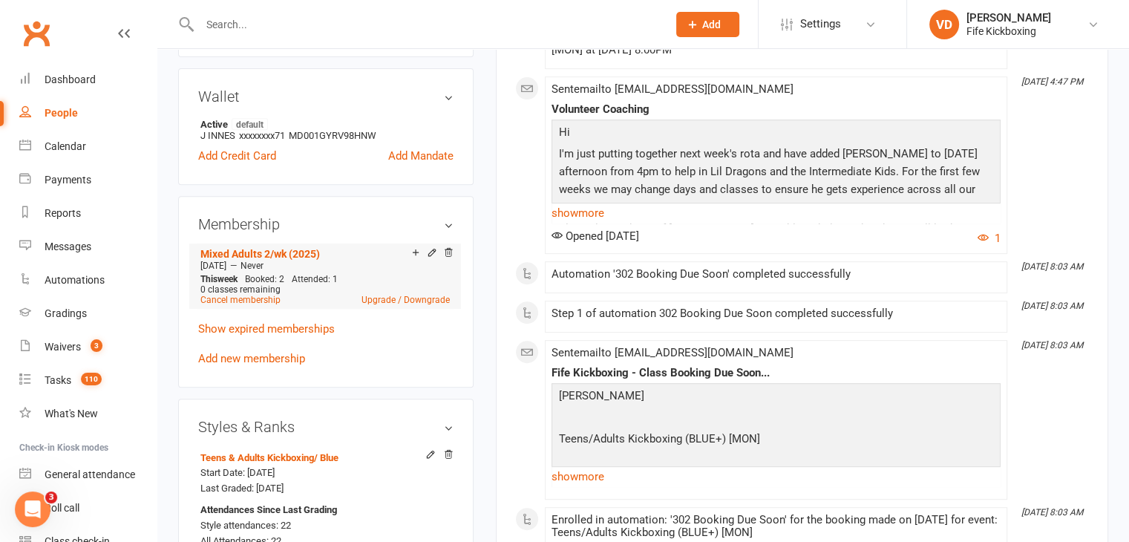
scroll to position [668, 0]
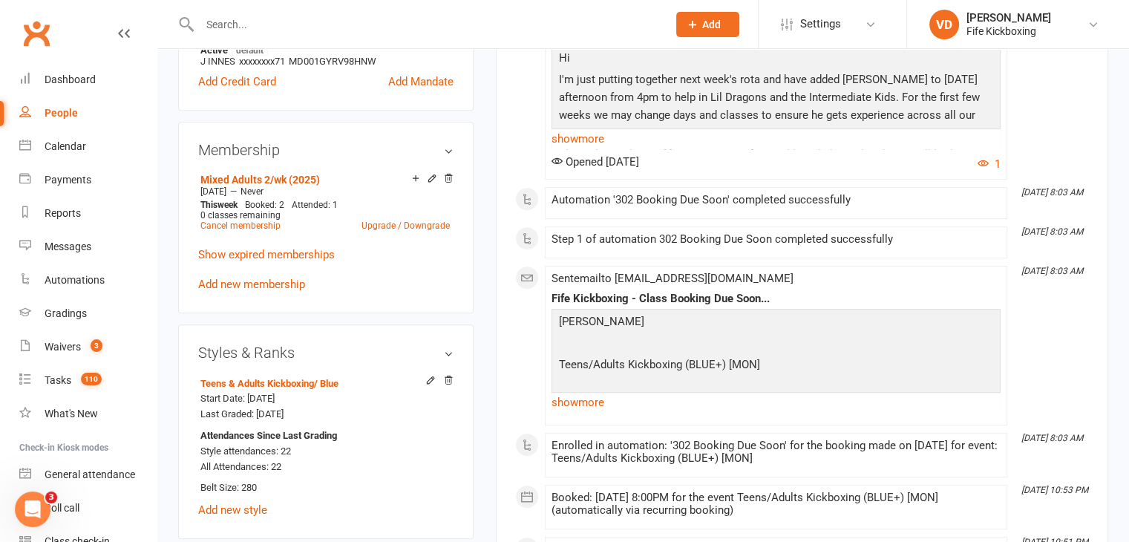
click at [270, 29] on input "text" at bounding box center [426, 24] width 462 height 21
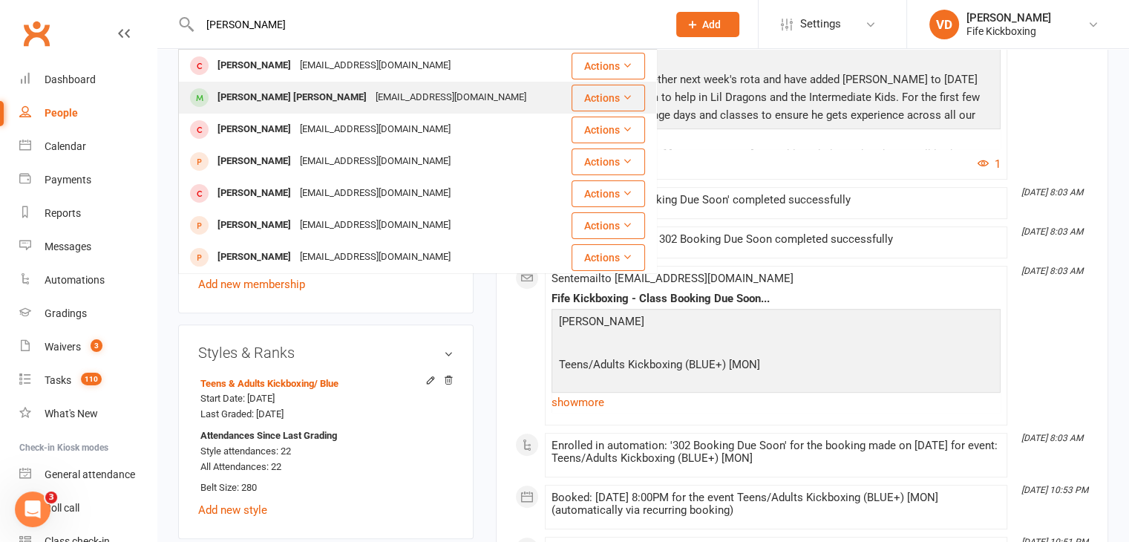
type input "[PERSON_NAME]"
click at [260, 94] on div "[PERSON_NAME] [PERSON_NAME]" at bounding box center [292, 98] width 158 height 22
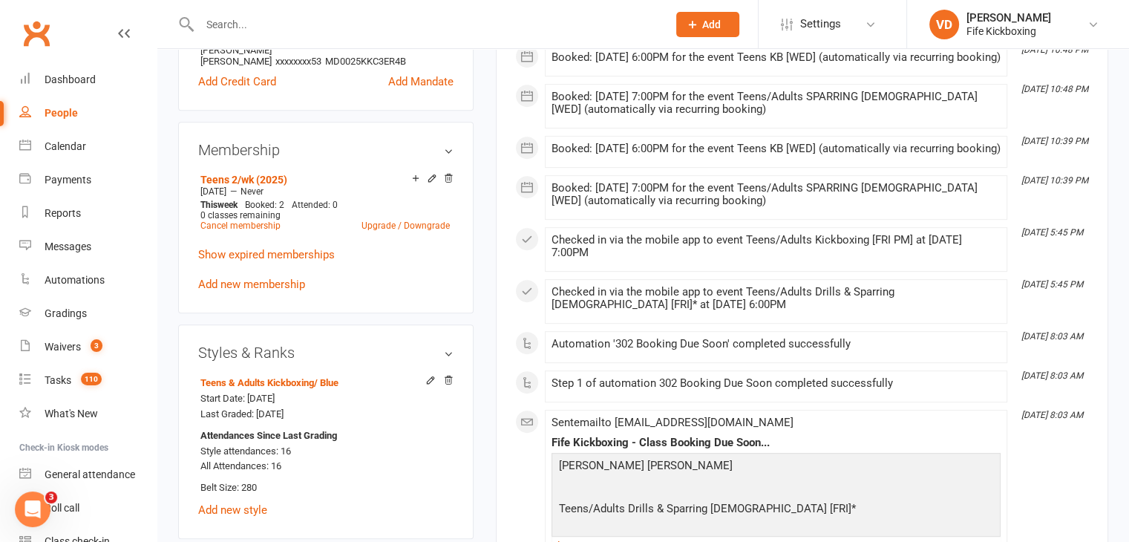
scroll to position [594, 0]
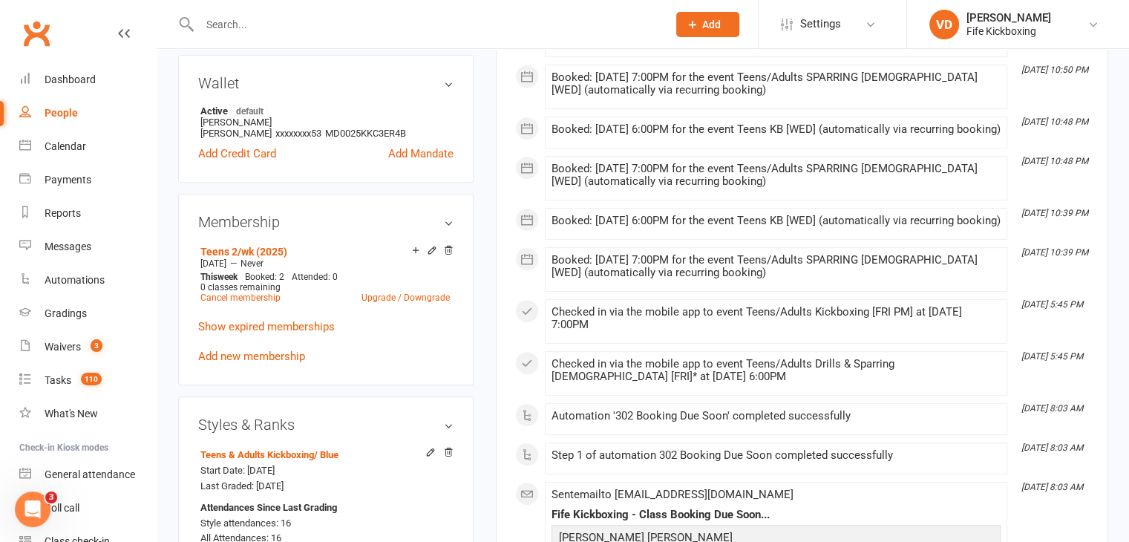
click at [255, 16] on input "text" at bounding box center [426, 24] width 462 height 21
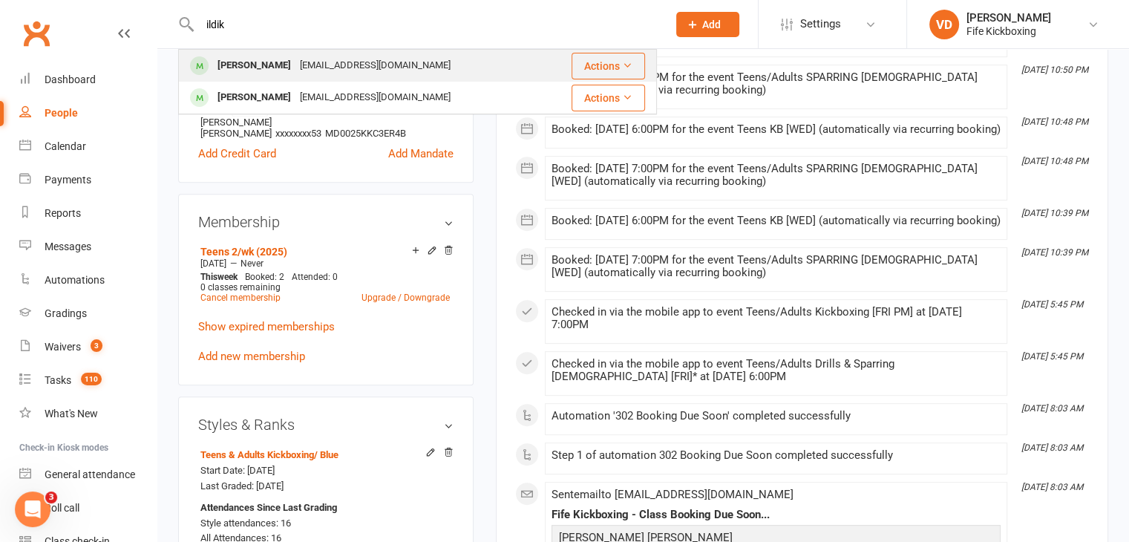
type input "ildik"
click at [246, 69] on div "[PERSON_NAME]" at bounding box center [254, 66] width 82 height 22
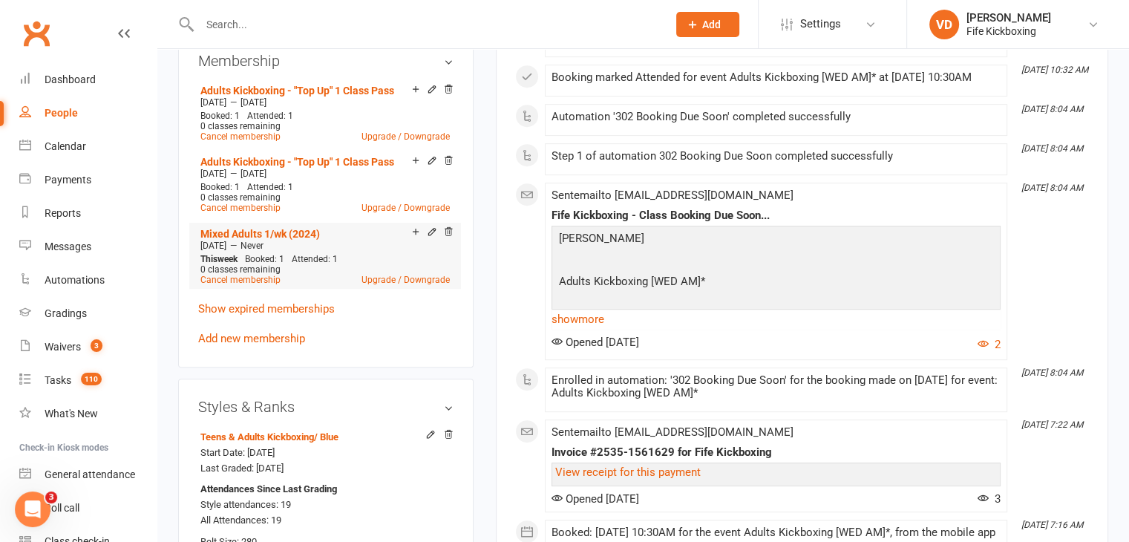
scroll to position [742, 0]
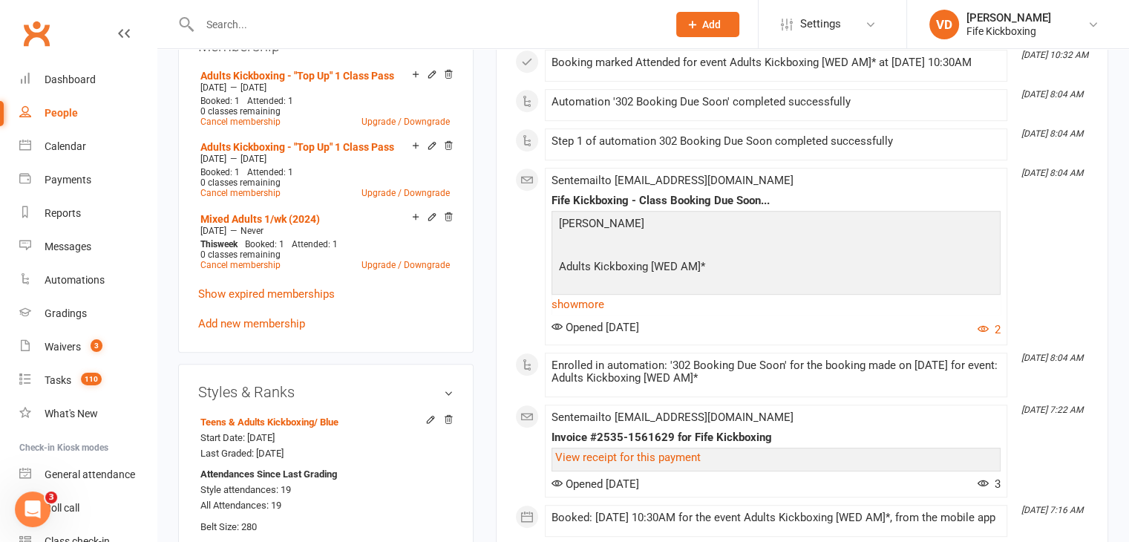
click at [255, 24] on input "text" at bounding box center [426, 24] width 462 height 21
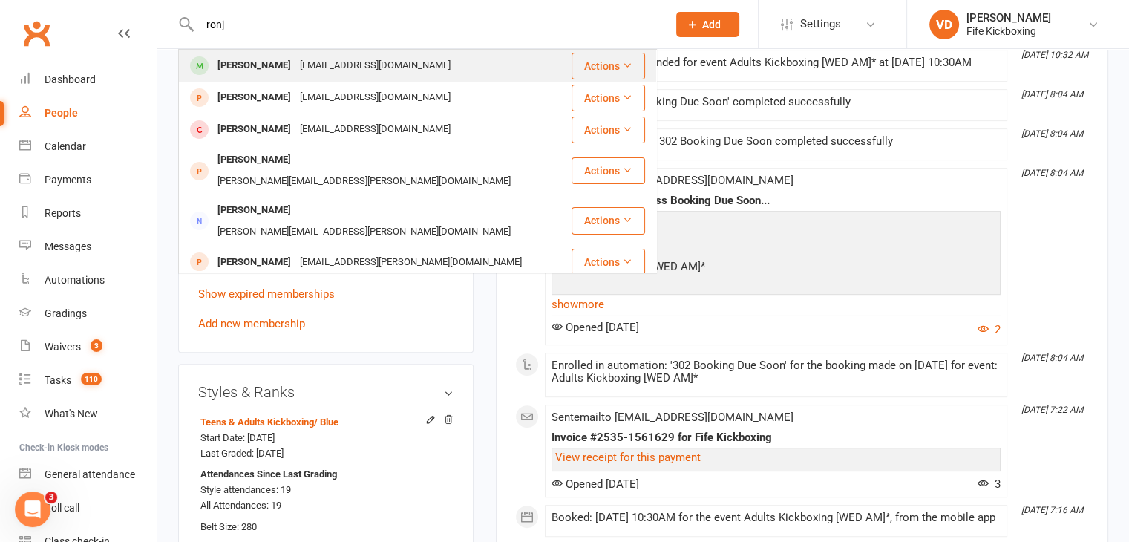
type input "ronj"
click at [249, 59] on div "[PERSON_NAME]" at bounding box center [254, 66] width 82 height 22
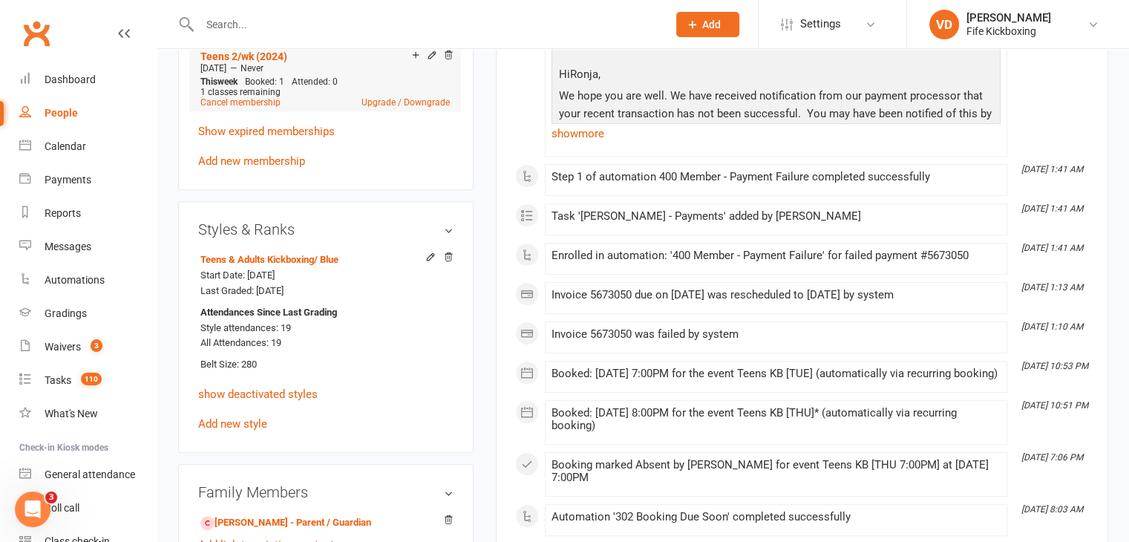
scroll to position [817, 0]
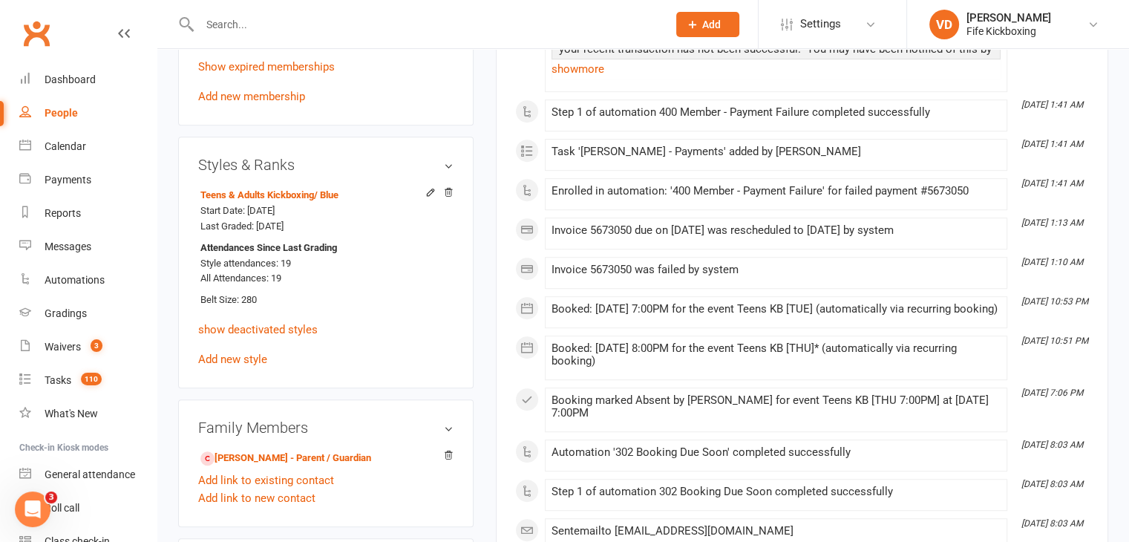
click at [295, 18] on input "text" at bounding box center [426, 24] width 462 height 21
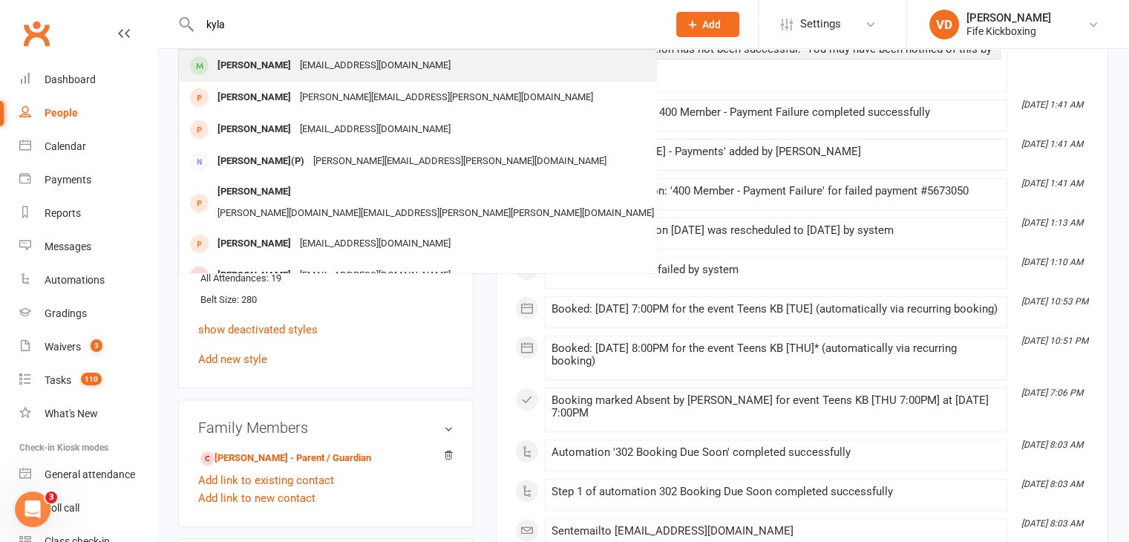
type input "kyla"
click at [220, 65] on div "[PERSON_NAME]" at bounding box center [254, 66] width 82 height 22
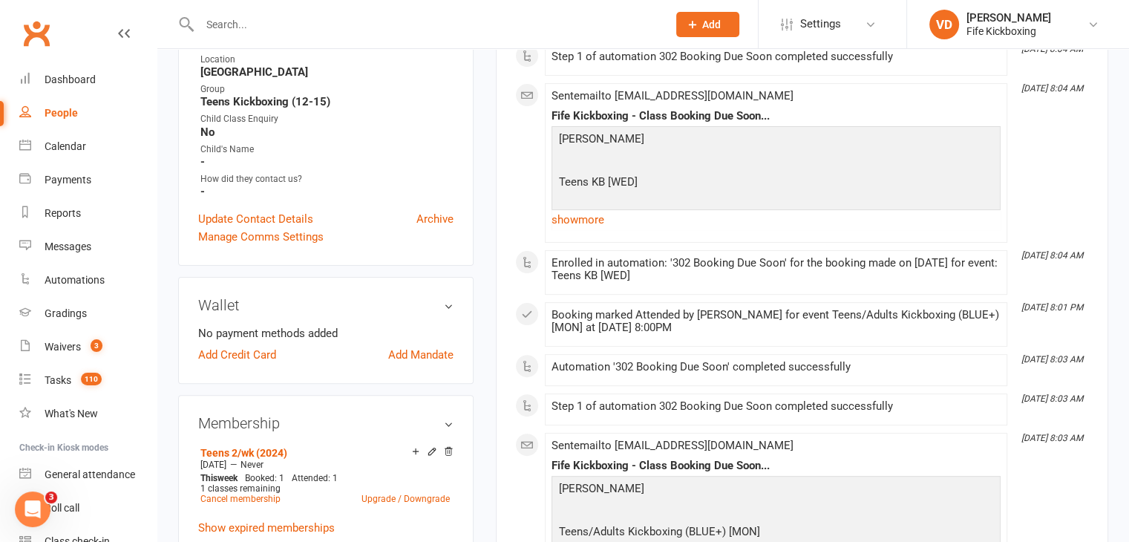
scroll to position [594, 0]
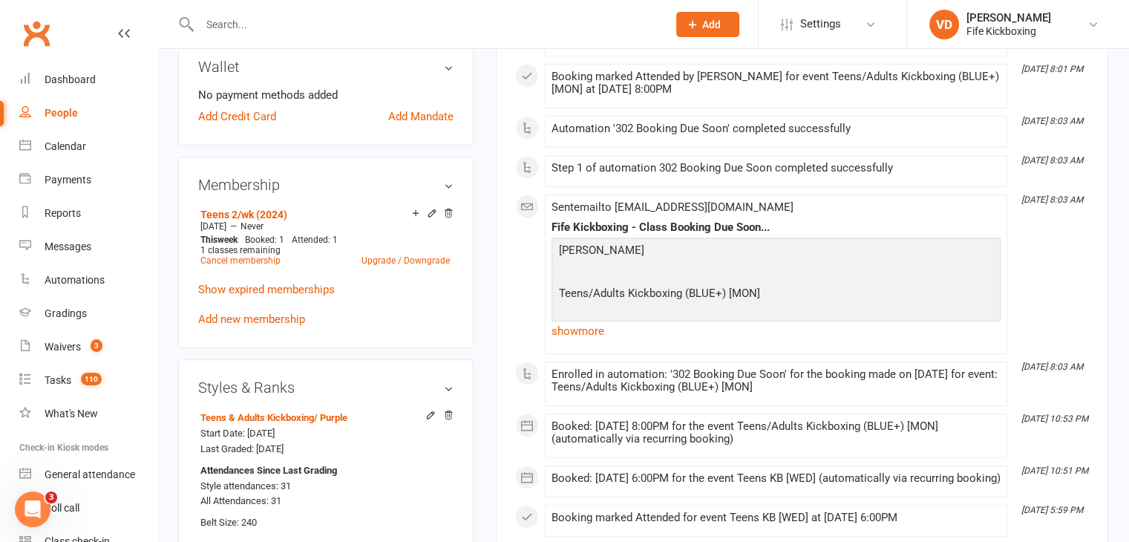
click at [276, 30] on input "text" at bounding box center [426, 24] width 462 height 21
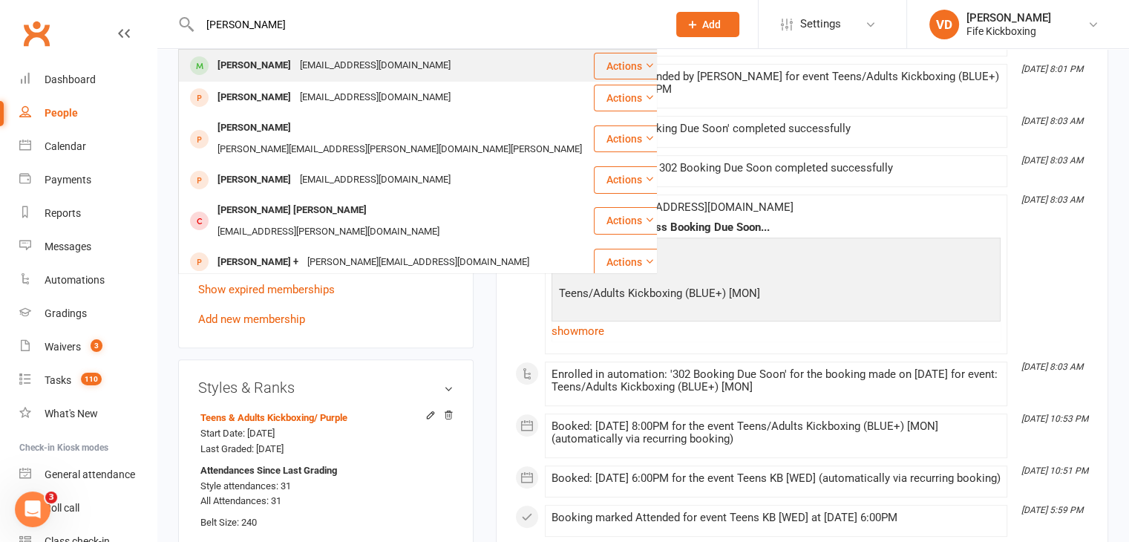
type input "[PERSON_NAME]"
click at [236, 65] on div "[PERSON_NAME]" at bounding box center [254, 66] width 82 height 22
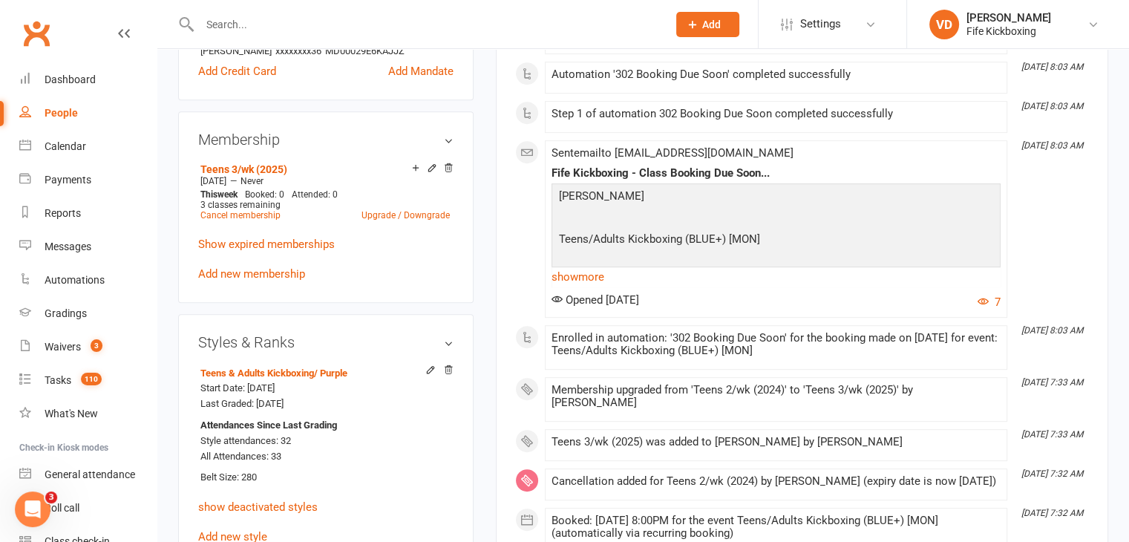
scroll to position [668, 0]
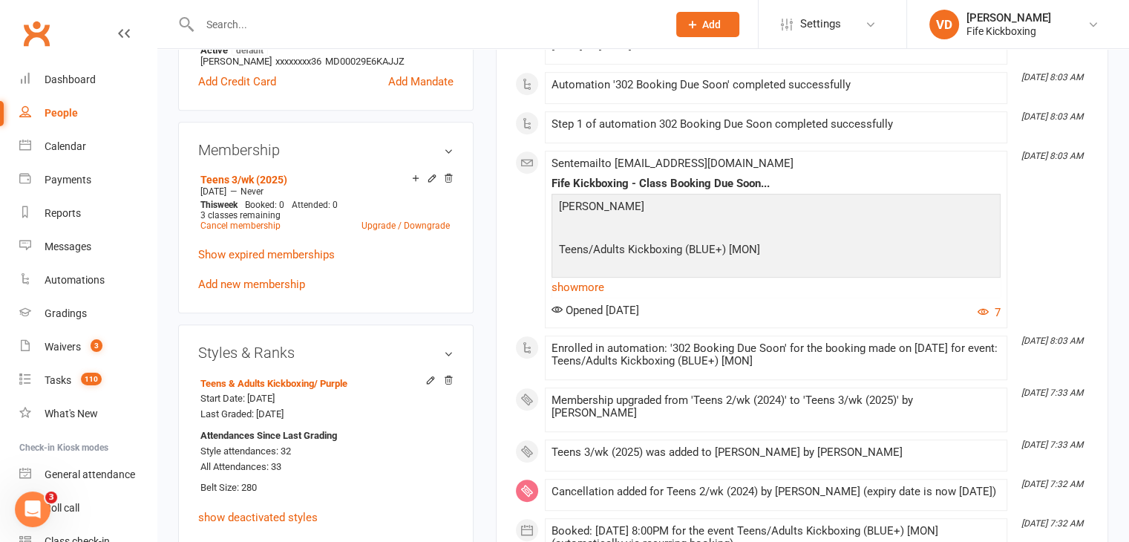
click at [264, 22] on input "text" at bounding box center [426, 24] width 462 height 21
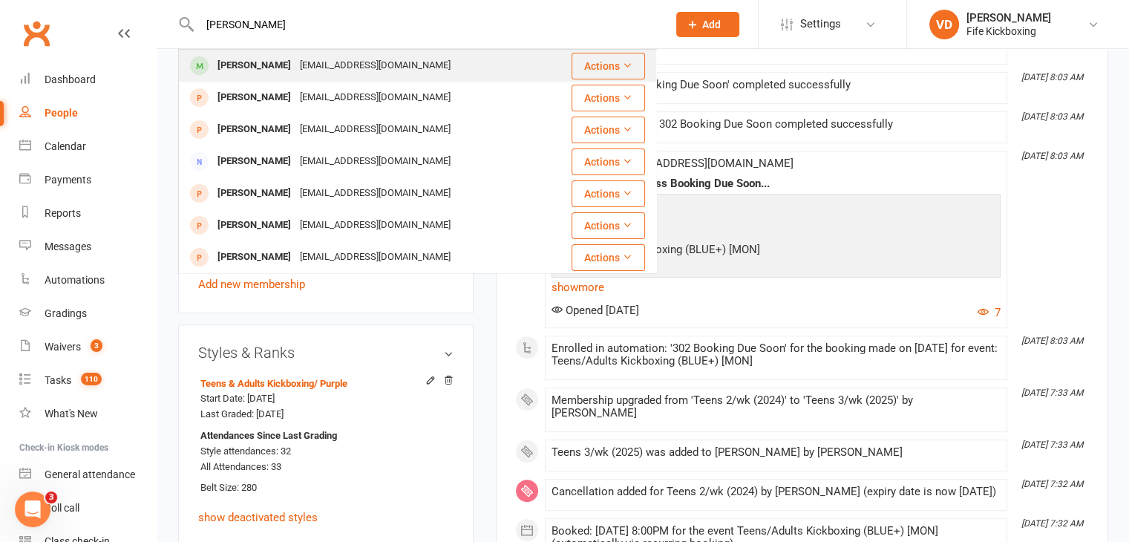
type input "[PERSON_NAME]"
click at [259, 66] on div "[PERSON_NAME]" at bounding box center [254, 66] width 82 height 22
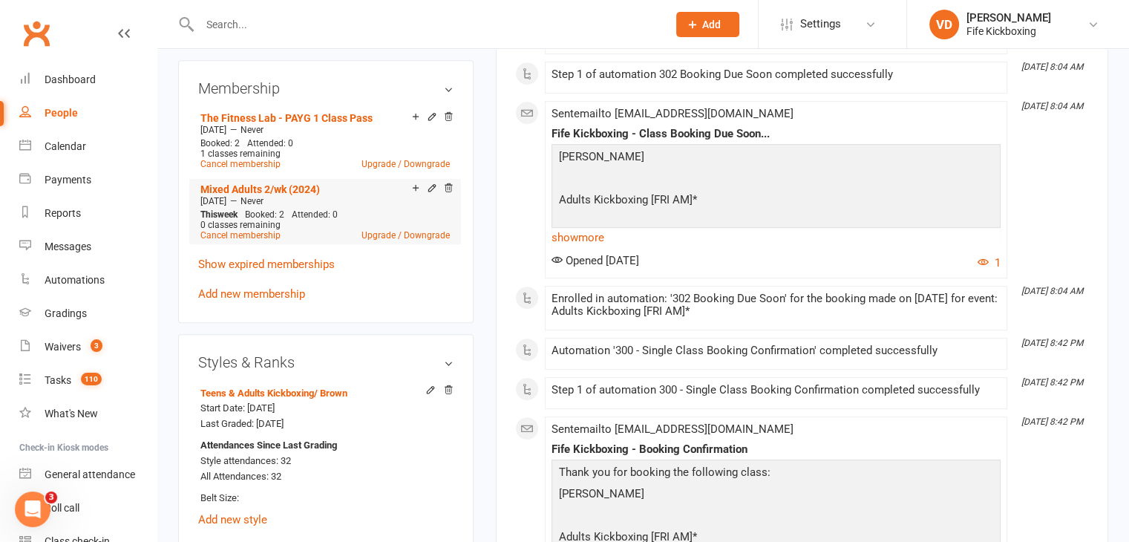
scroll to position [742, 0]
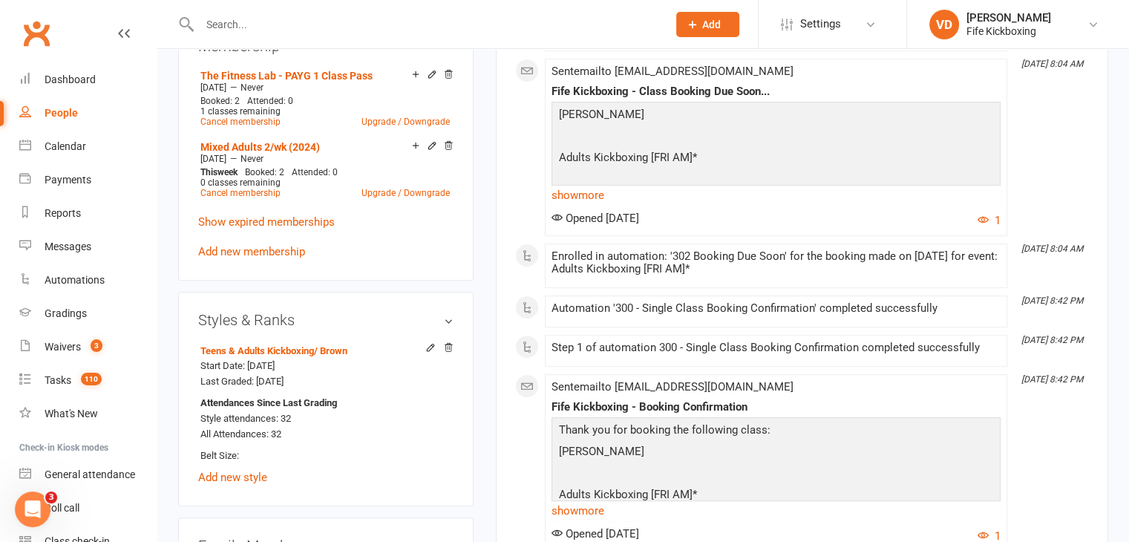
click at [235, 24] on input "text" at bounding box center [426, 24] width 462 height 21
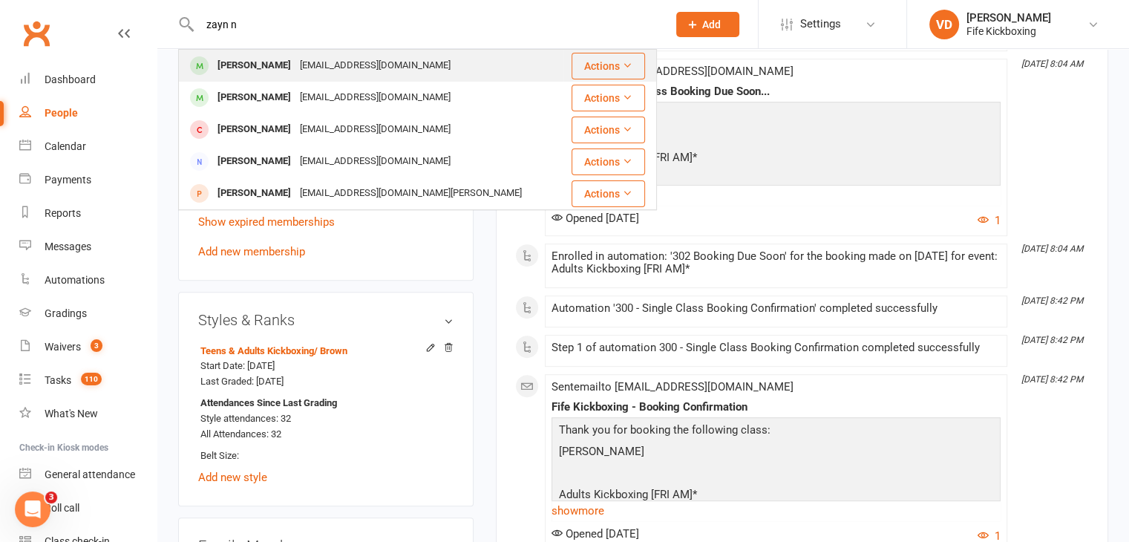
type input "zayn n"
click at [244, 57] on div "[PERSON_NAME]" at bounding box center [254, 66] width 82 height 22
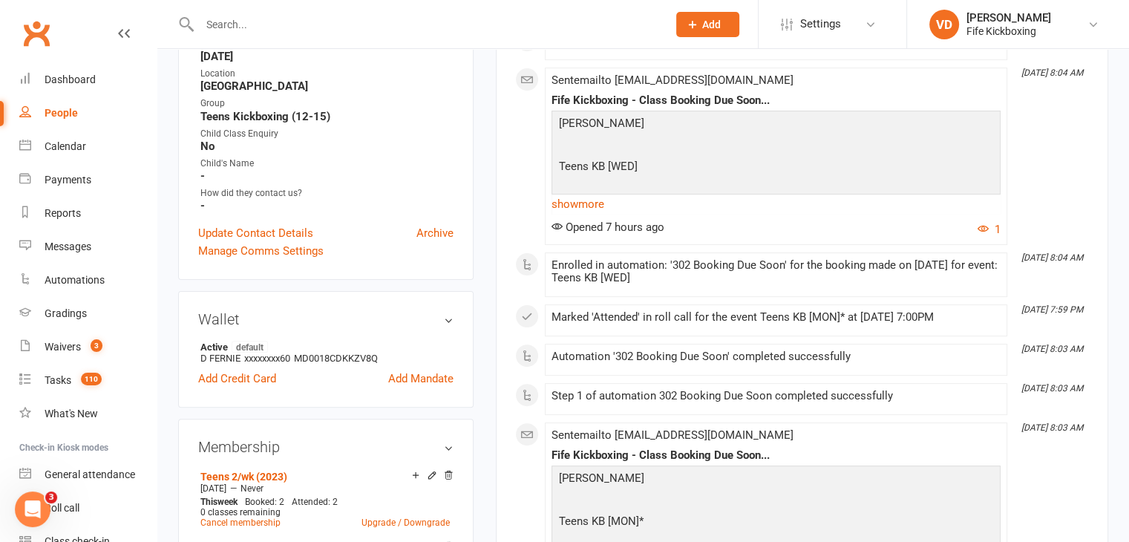
scroll to position [742, 0]
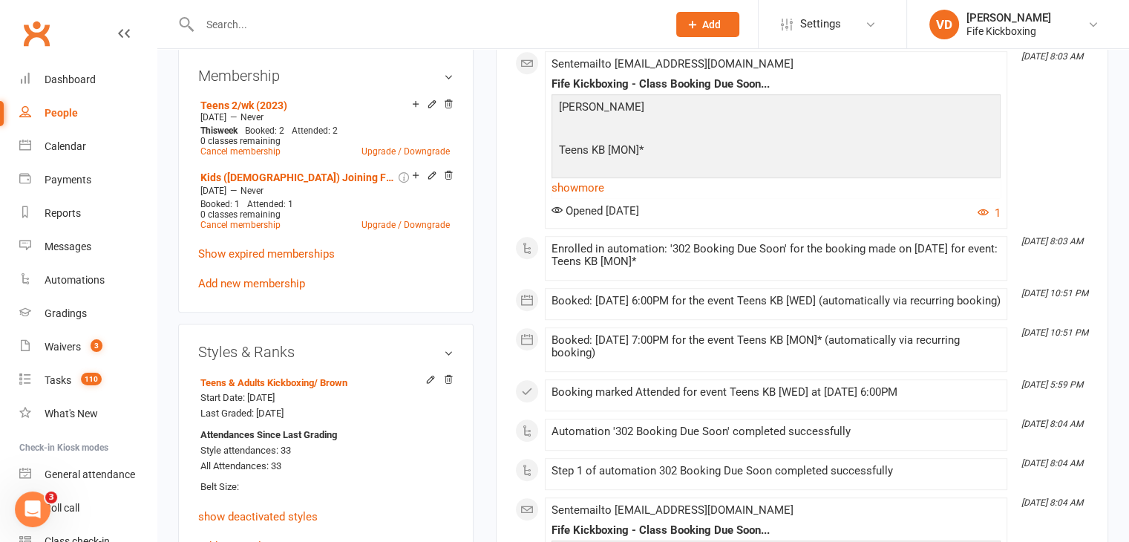
click at [286, 19] on input "text" at bounding box center [426, 24] width 462 height 21
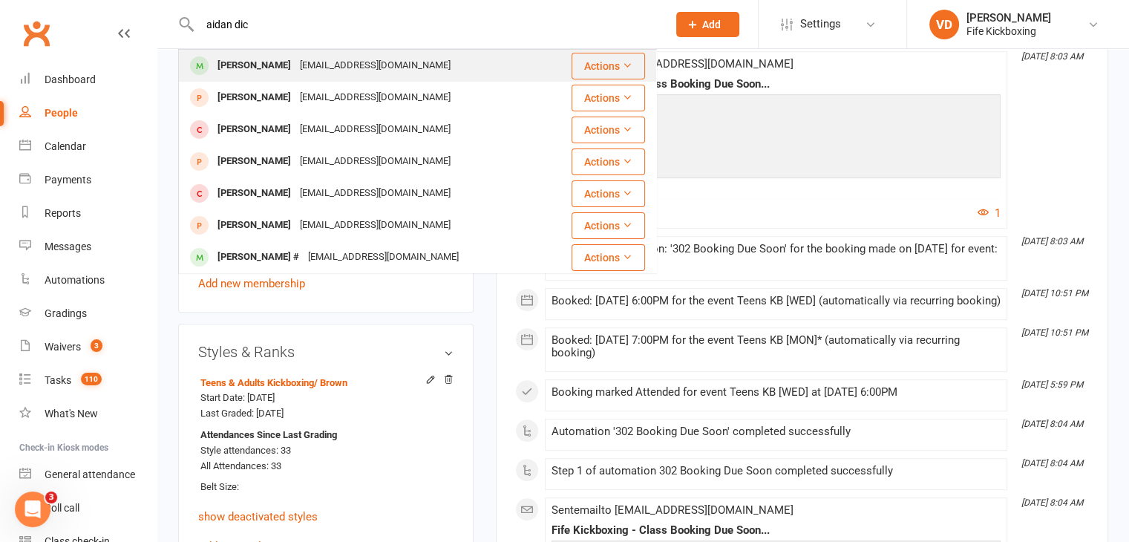
type input "aidan dic"
click at [255, 66] on div "[PERSON_NAME]" at bounding box center [254, 66] width 82 height 22
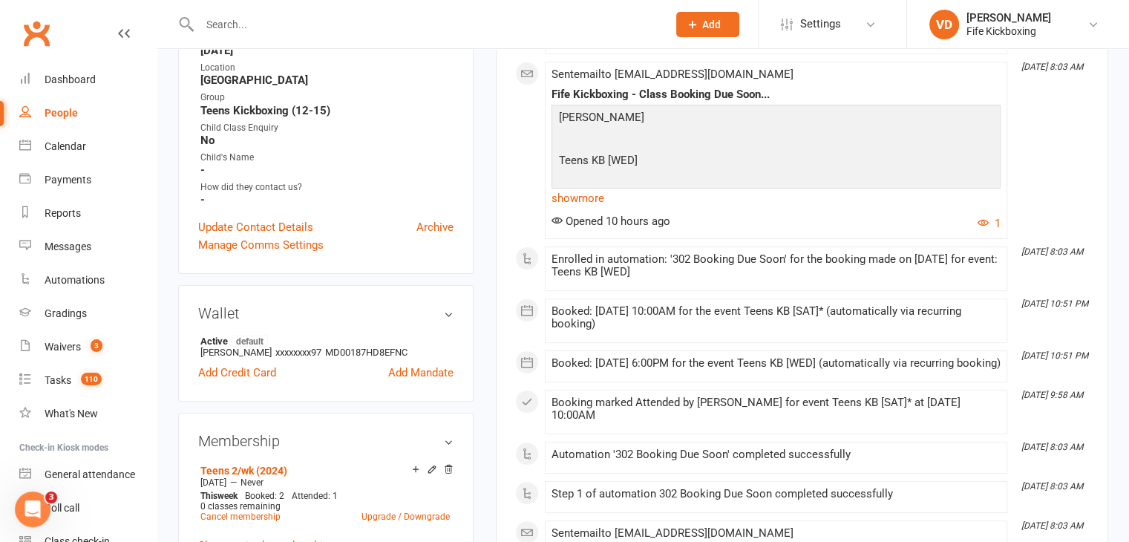
scroll to position [74, 0]
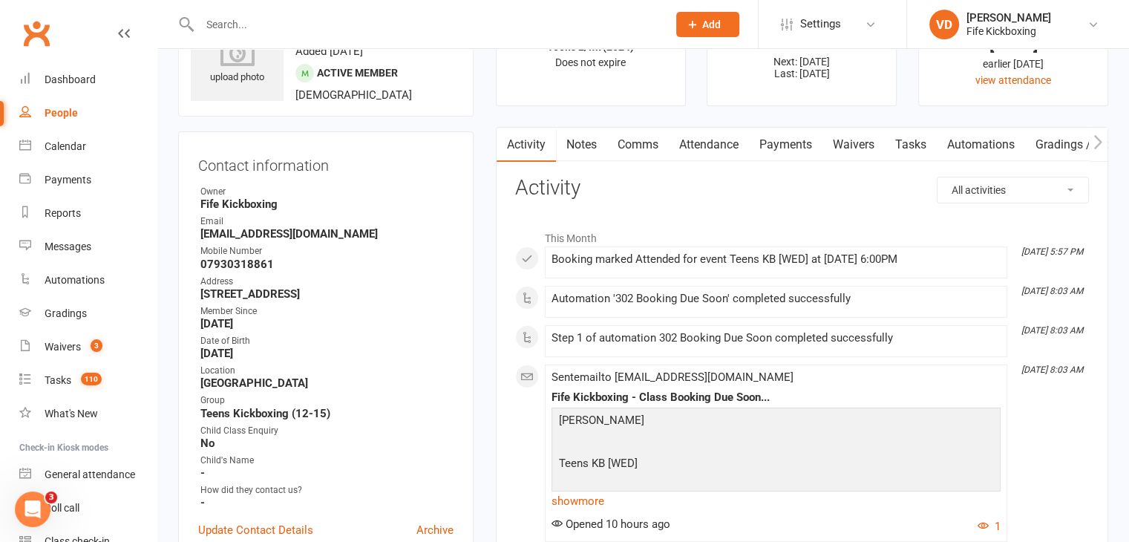
click at [314, 24] on input "text" at bounding box center [426, 24] width 462 height 21
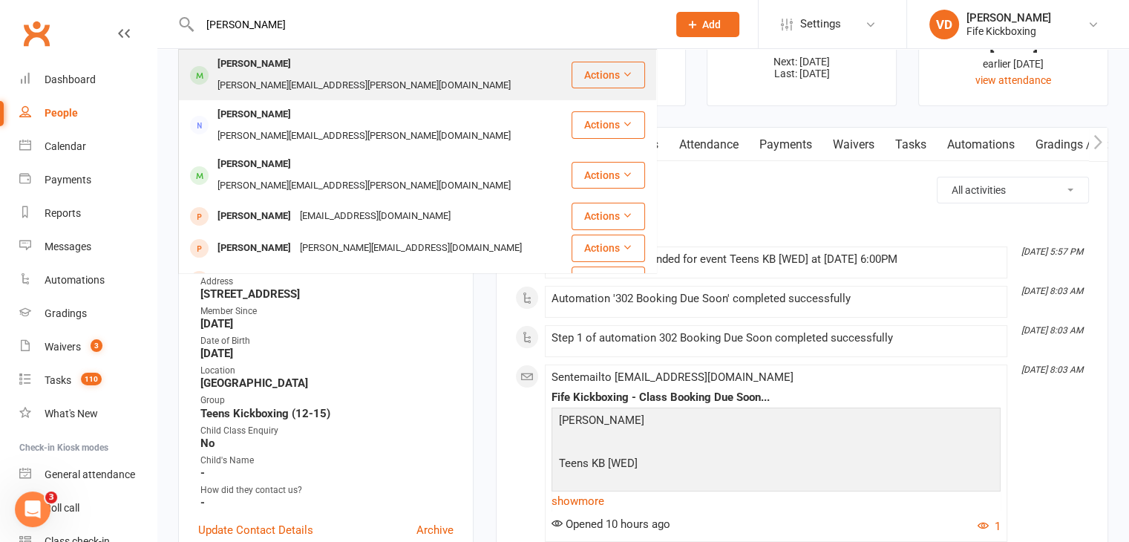
type input "[PERSON_NAME]"
click at [279, 62] on div "[PERSON_NAME]" at bounding box center [254, 64] width 82 height 22
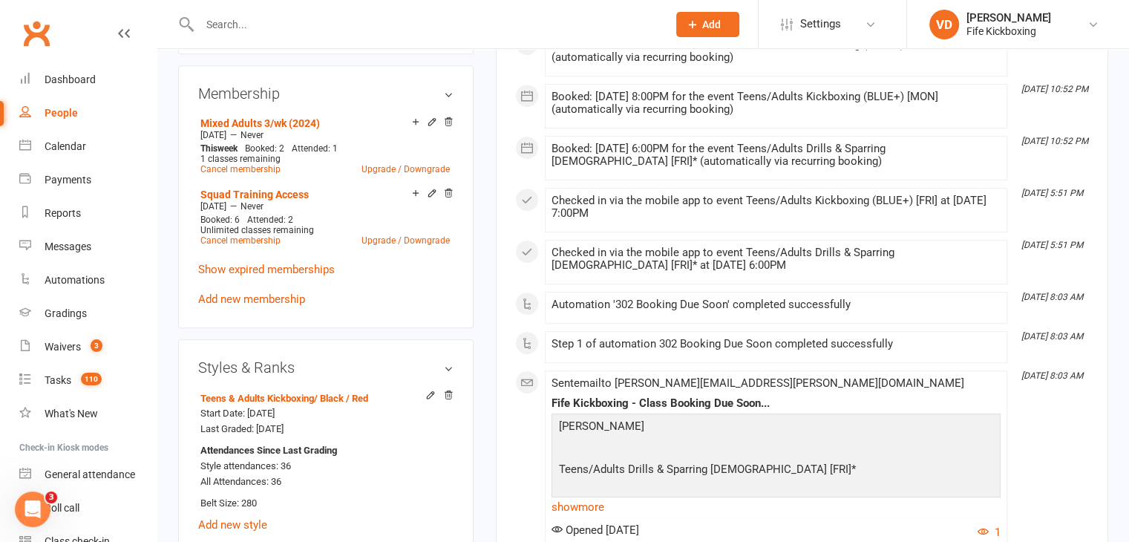
scroll to position [742, 0]
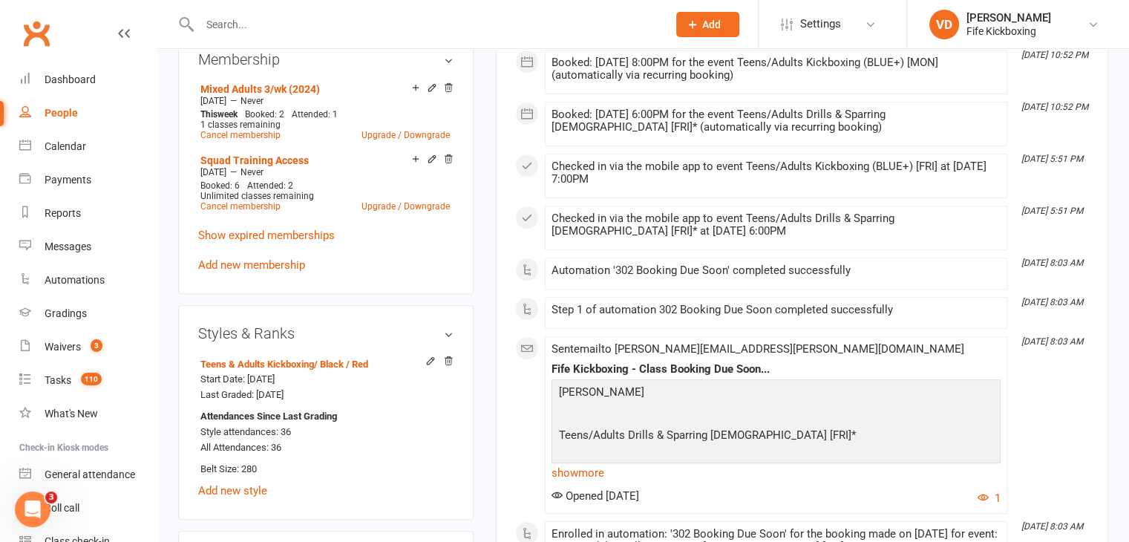
click at [285, 28] on input "text" at bounding box center [426, 24] width 462 height 21
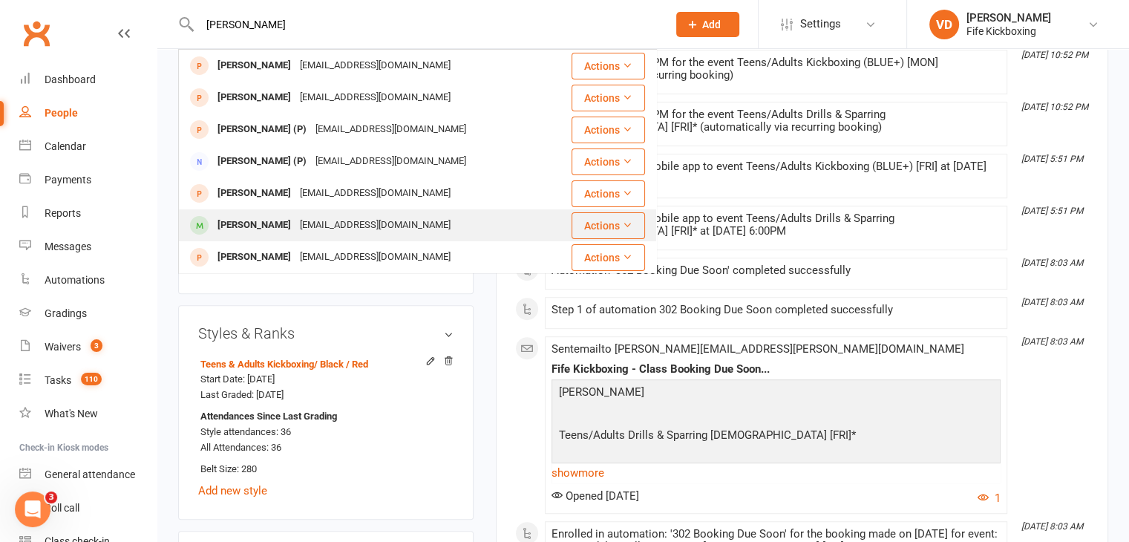
type input "[PERSON_NAME]"
click at [257, 223] on div "[PERSON_NAME]" at bounding box center [254, 226] width 82 height 22
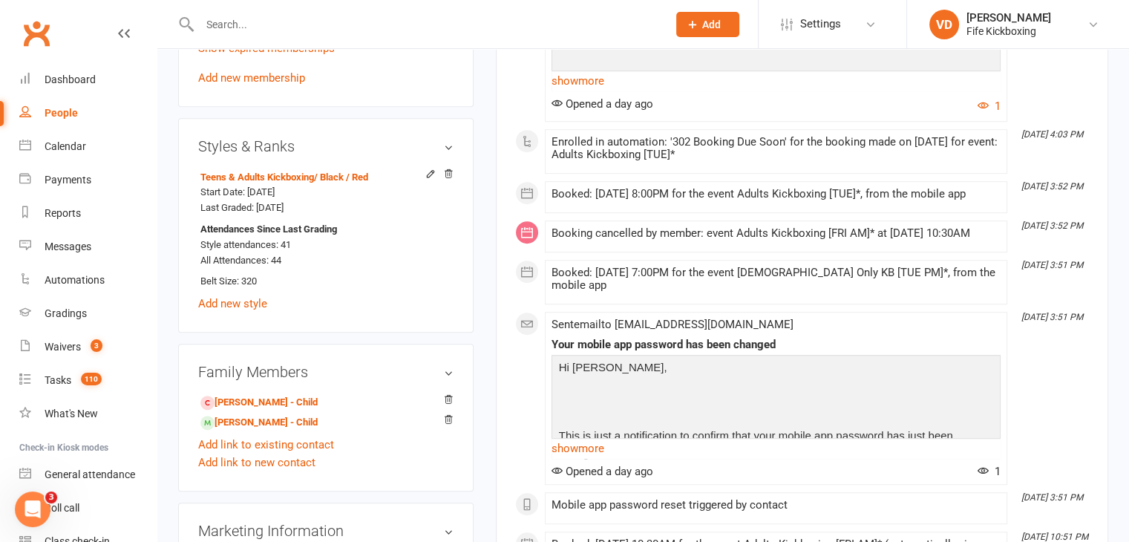
scroll to position [965, 0]
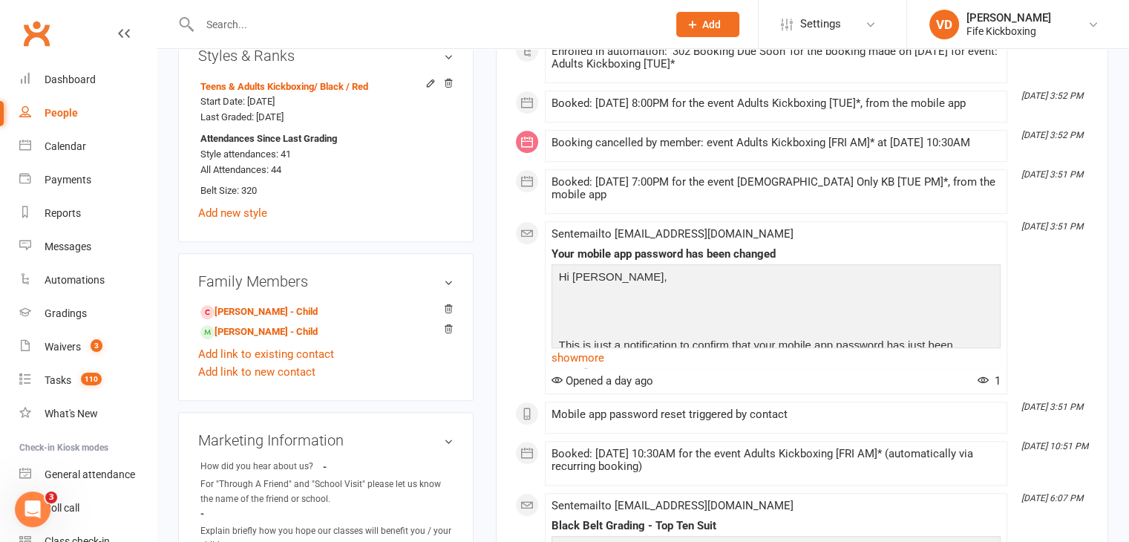
click at [277, 27] on input "text" at bounding box center [426, 24] width 462 height 21
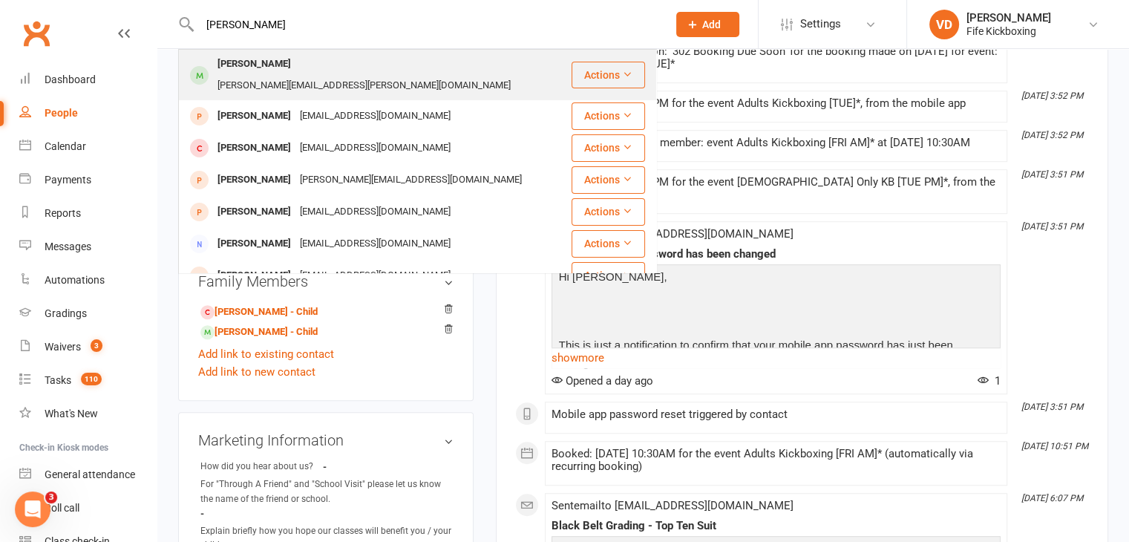
type input "[PERSON_NAME]"
click at [252, 58] on div "[PERSON_NAME]" at bounding box center [254, 64] width 82 height 22
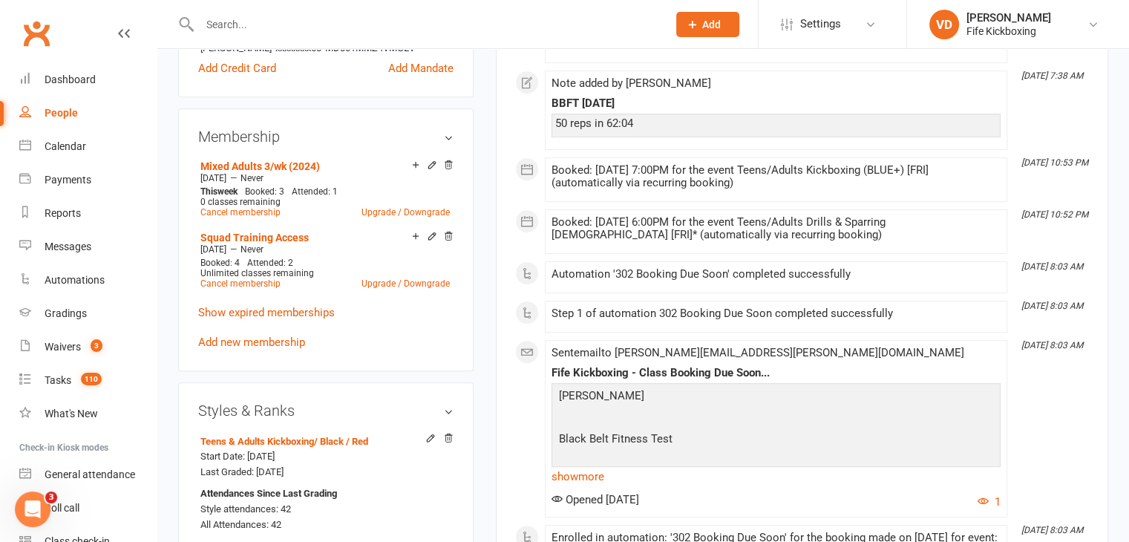
scroll to position [817, 0]
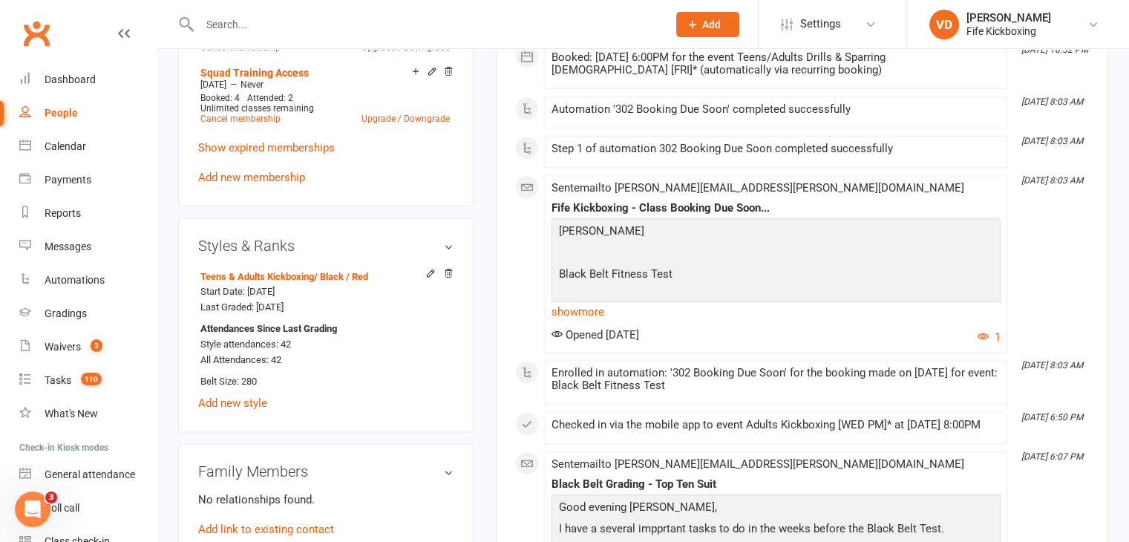
click at [304, 34] on div at bounding box center [417, 24] width 479 height 48
click at [292, 27] on input "text" at bounding box center [426, 24] width 462 height 21
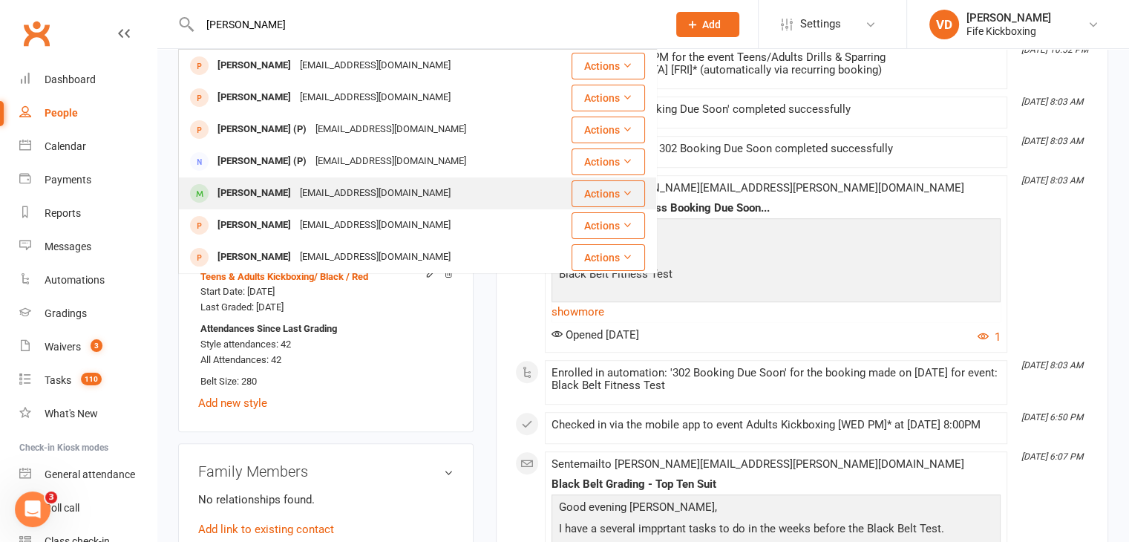
type input "[PERSON_NAME]"
click at [267, 192] on div "[PERSON_NAME]" at bounding box center [254, 194] width 82 height 22
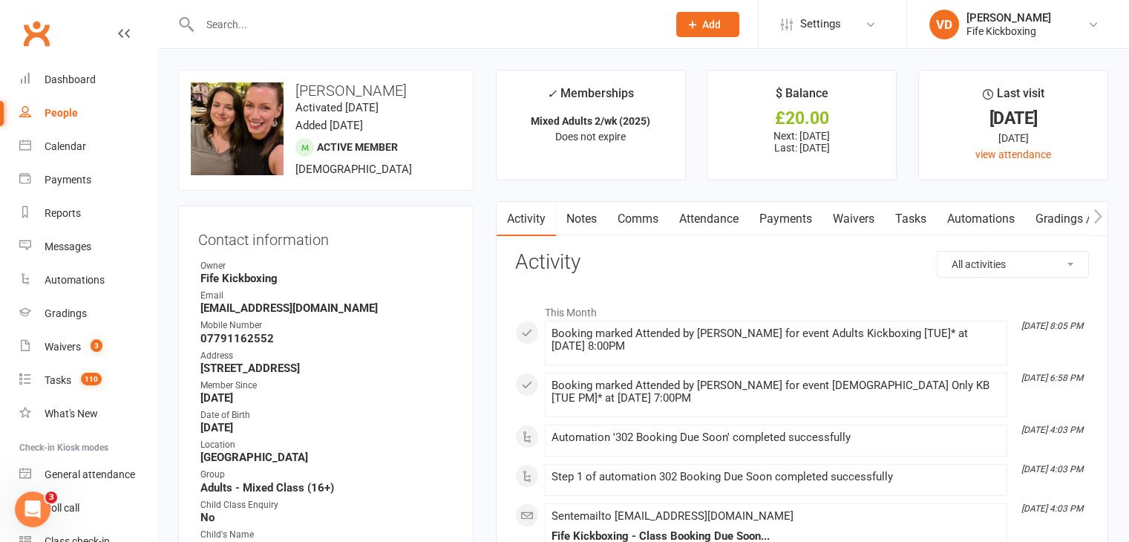
click at [720, 215] on link "Attendance" at bounding box center [709, 219] width 80 height 34
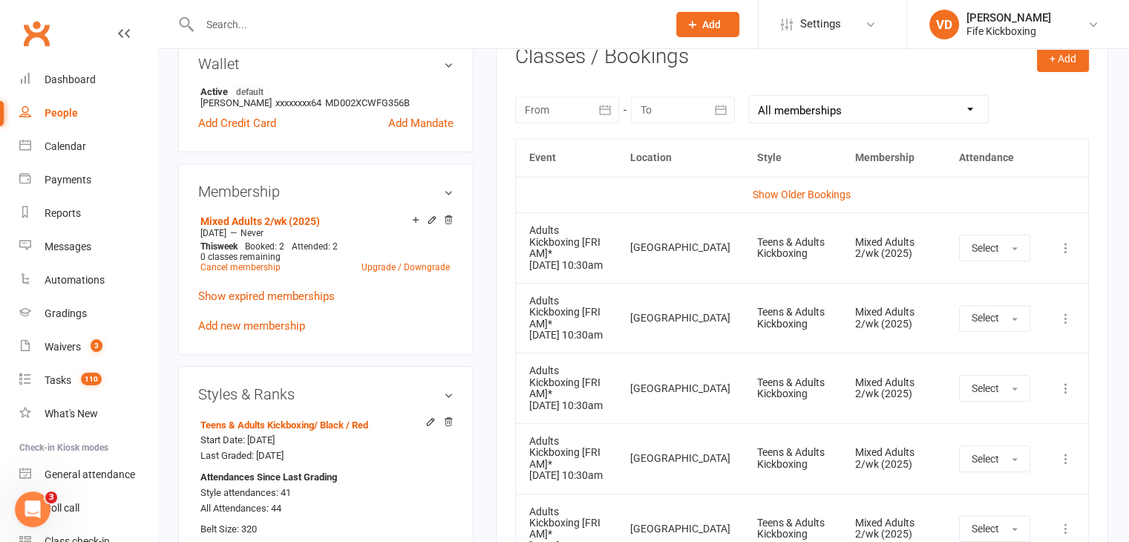
scroll to position [594, 0]
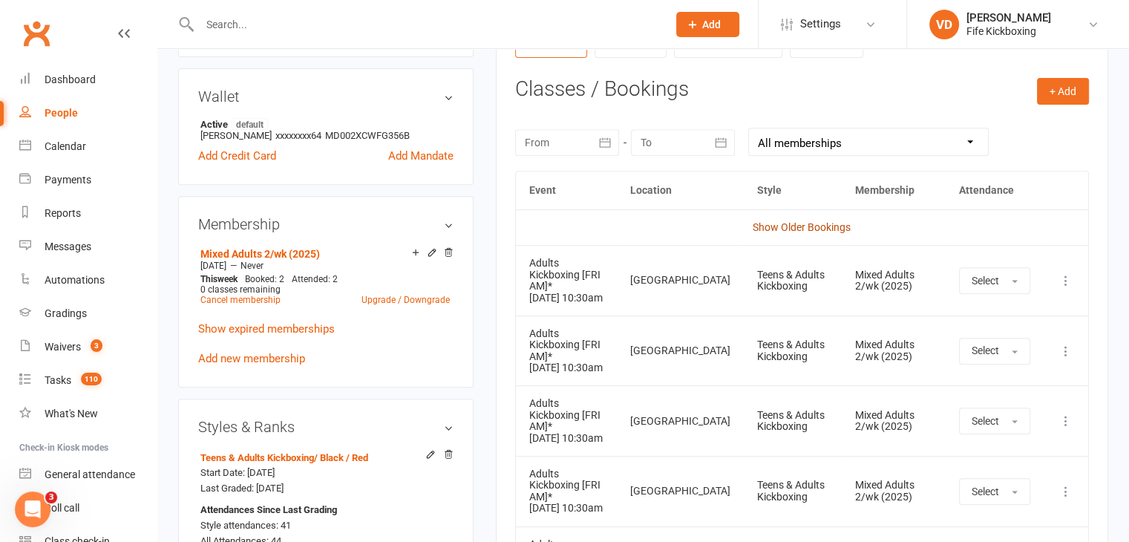
click at [832, 223] on link "Show Older Bookings" at bounding box center [802, 227] width 98 height 12
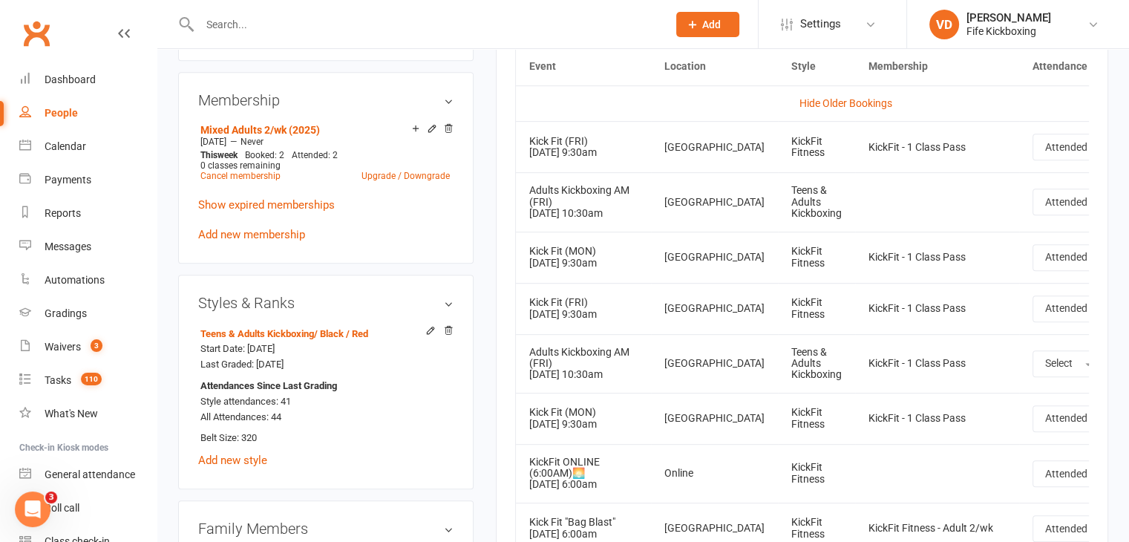
scroll to position [742, 0]
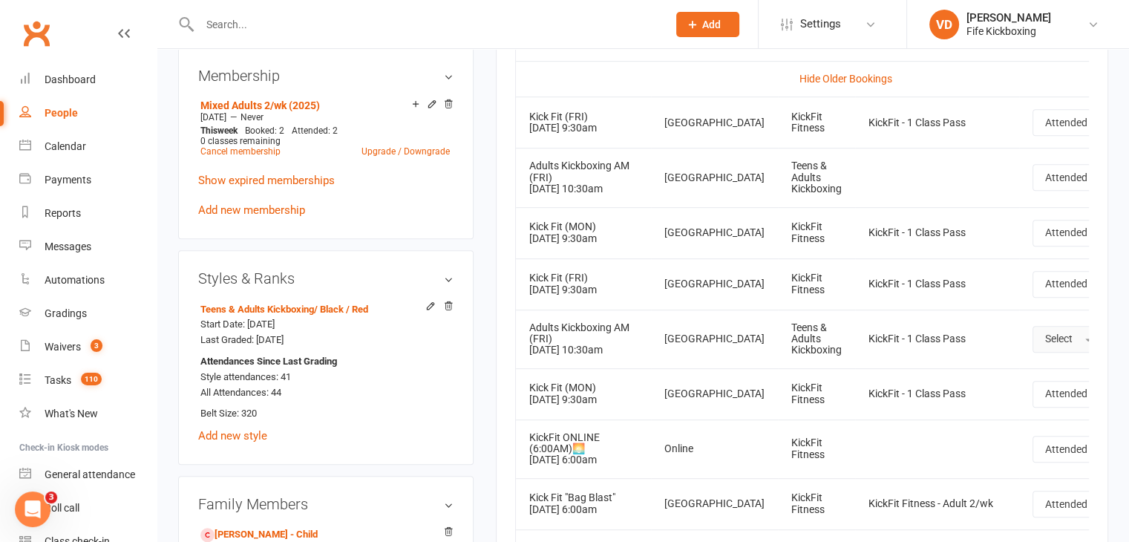
click at [1085, 341] on span "button" at bounding box center [1088, 340] width 6 height 3
click at [1027, 367] on td "Select Attended Absent" at bounding box center [1075, 339] width 113 height 59
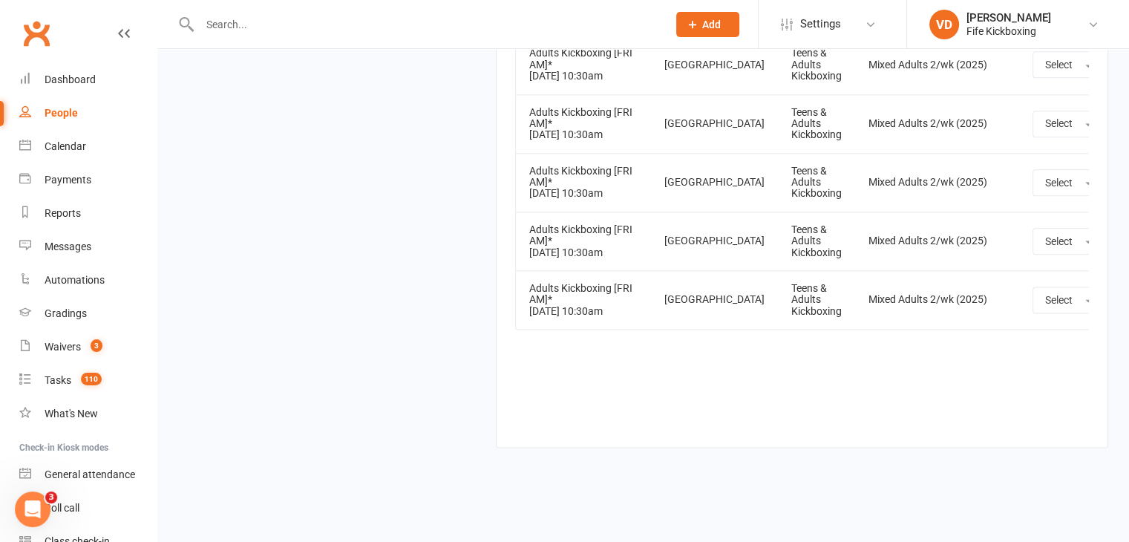
scroll to position [30760, 0]
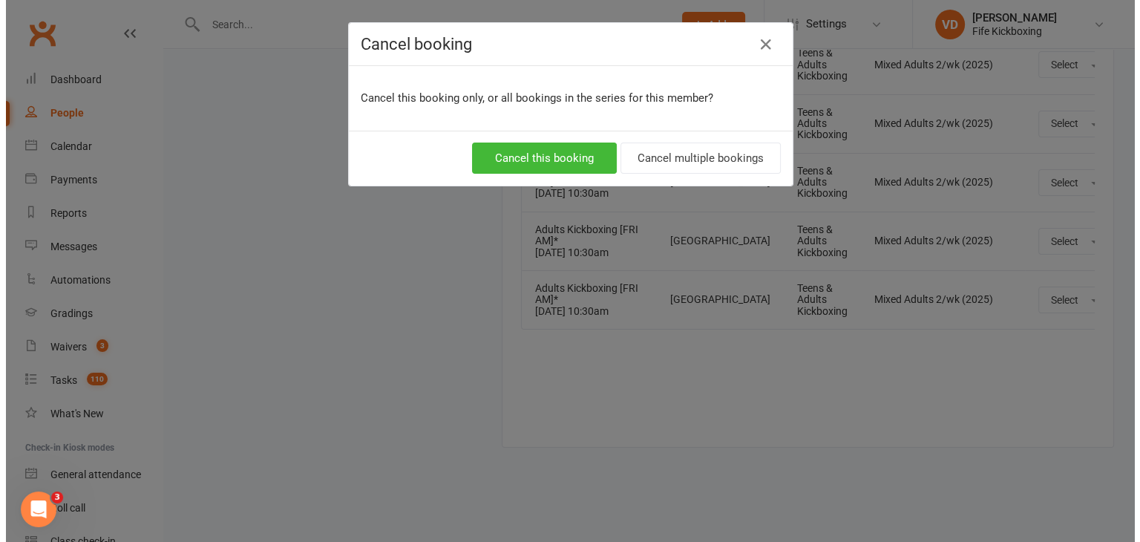
scroll to position [33809, 0]
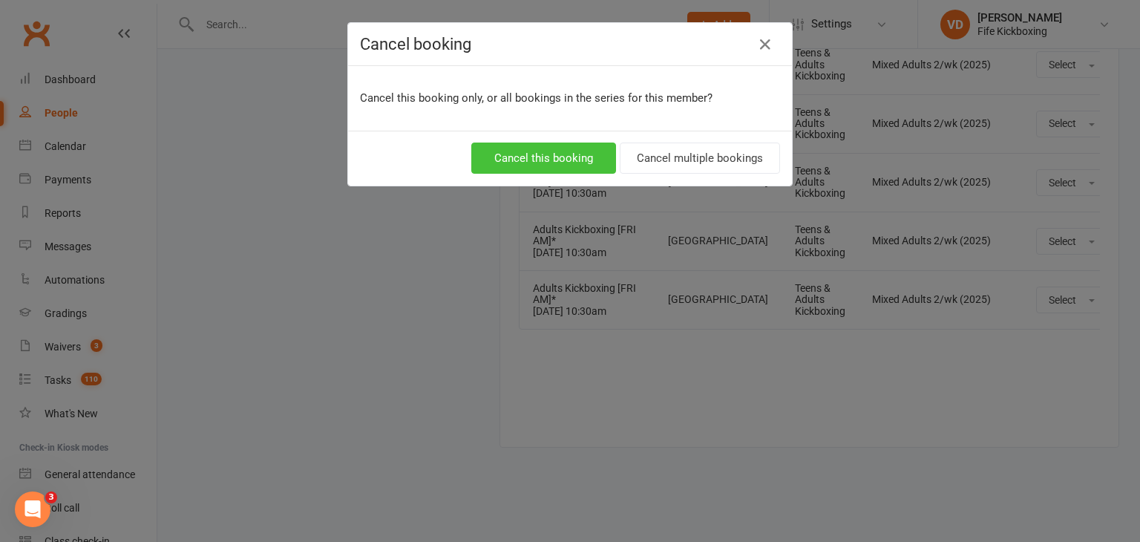
click at [574, 152] on button "Cancel this booking" at bounding box center [543, 158] width 145 height 31
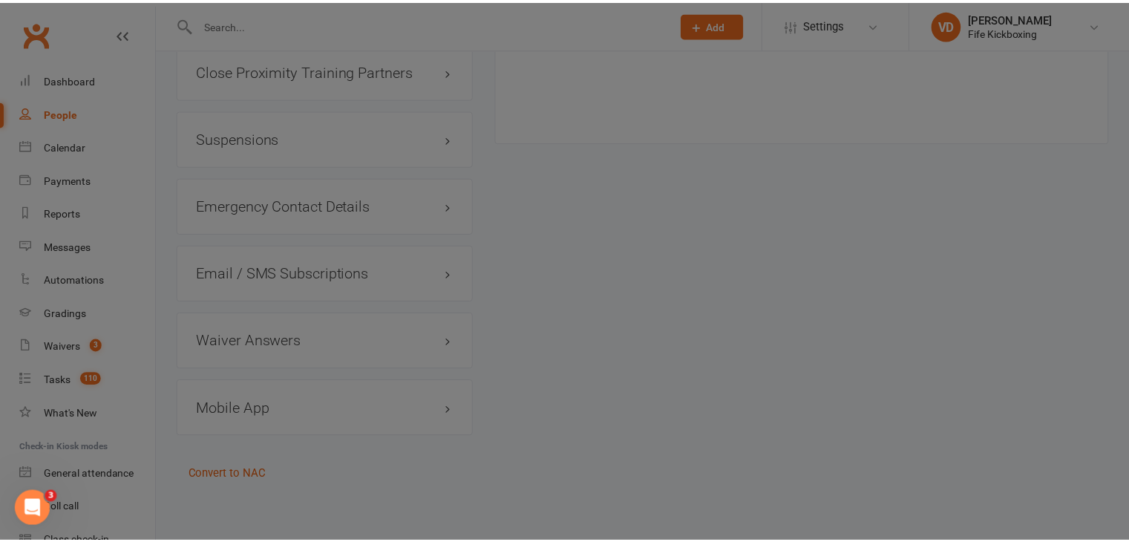
scroll to position [555, 0]
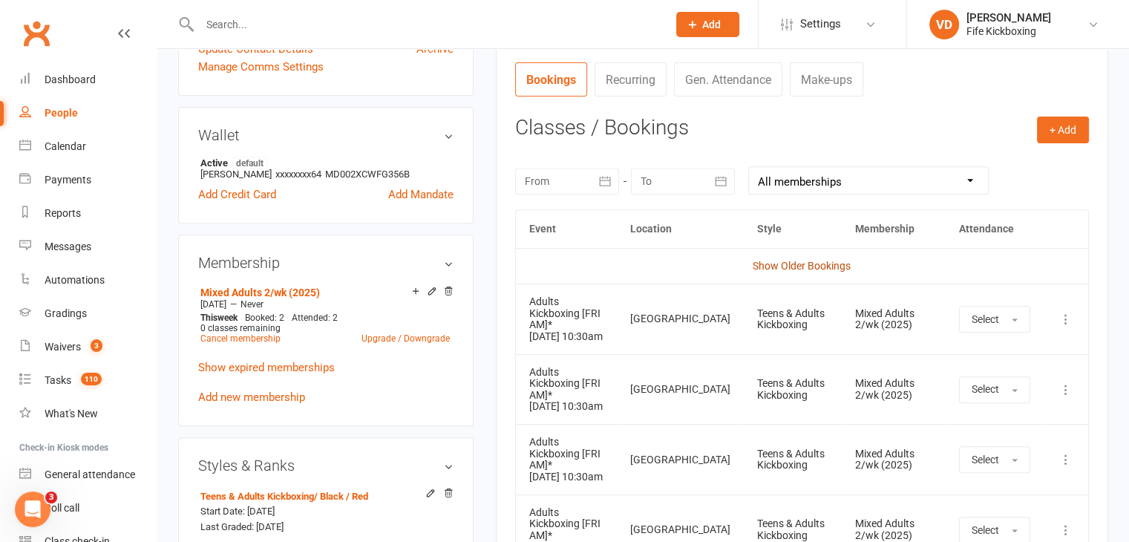
click at [826, 264] on link "Show Older Bookings" at bounding box center [802, 266] width 98 height 12
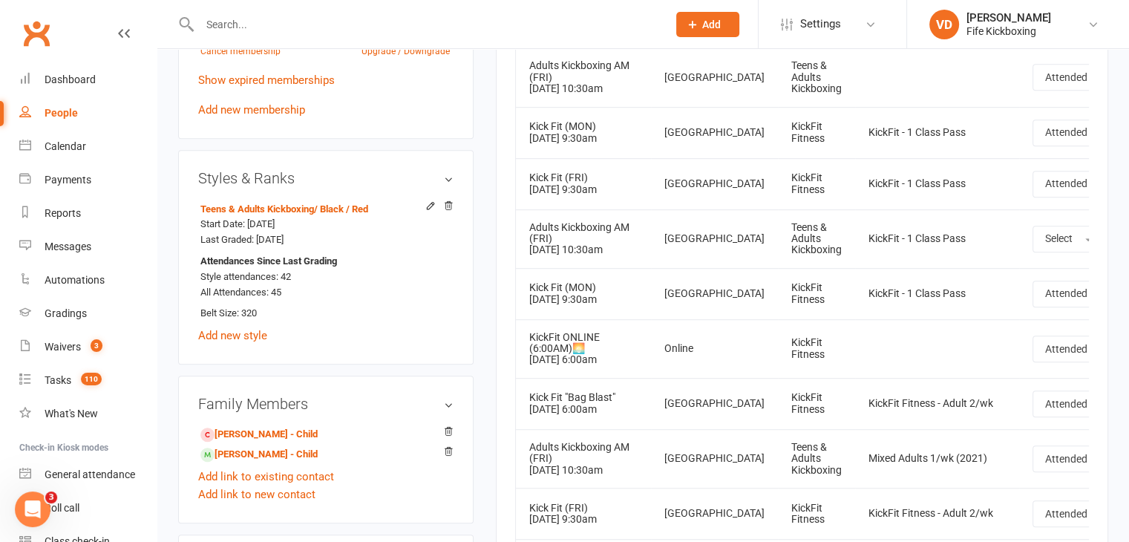
scroll to position [630, 0]
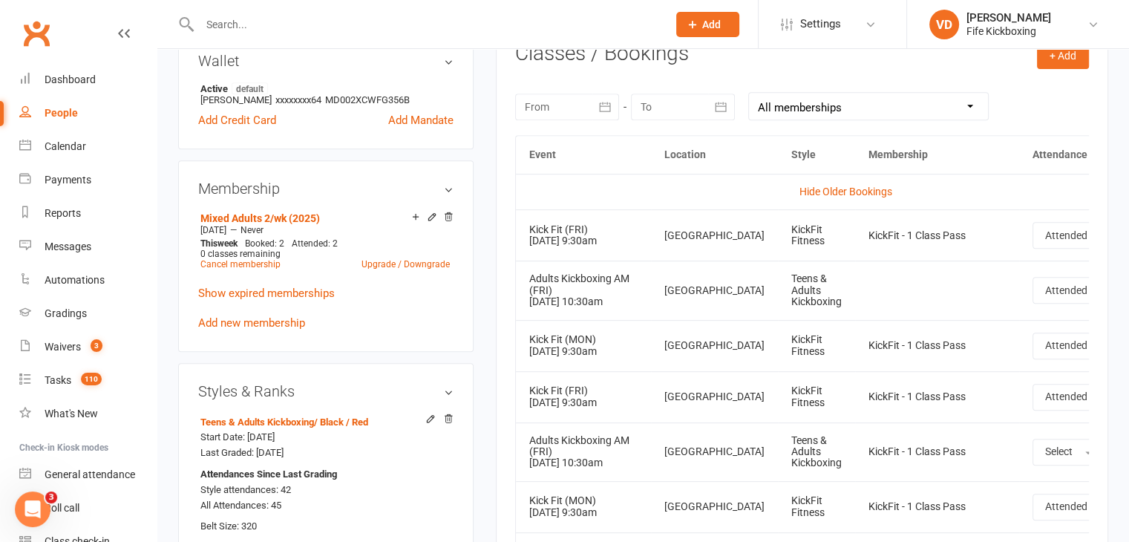
click at [320, 23] on input "text" at bounding box center [426, 24] width 462 height 21
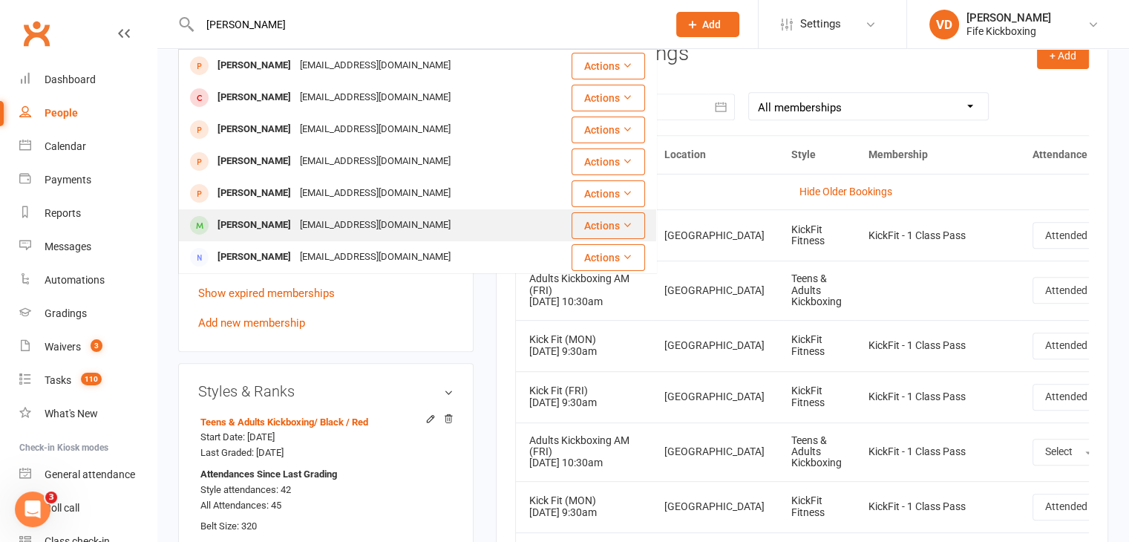
type input "[PERSON_NAME]"
click at [264, 222] on div "[PERSON_NAME]" at bounding box center [254, 226] width 82 height 22
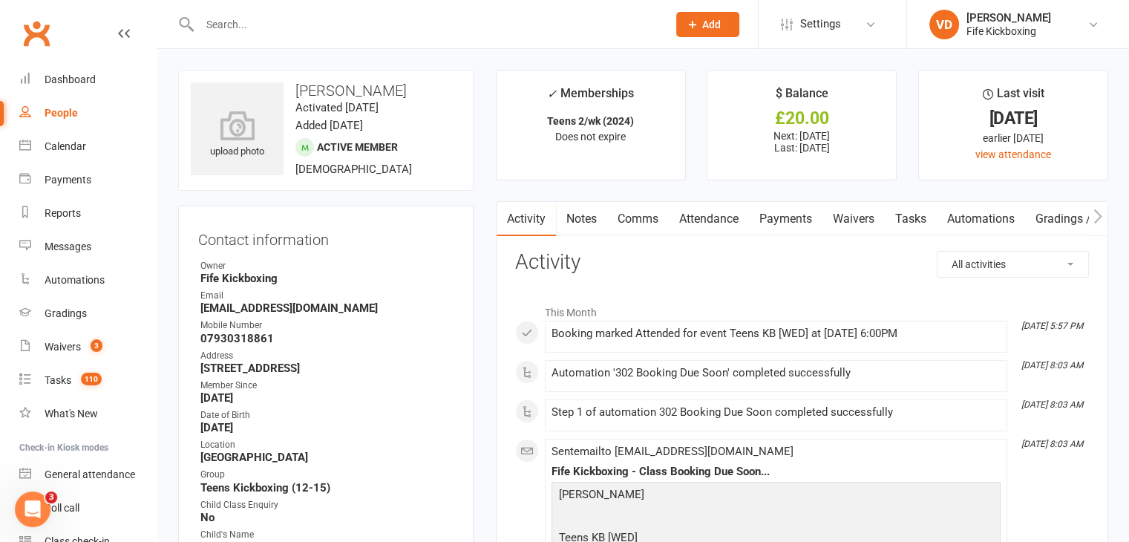
click at [720, 215] on link "Attendance" at bounding box center [709, 219] width 80 height 34
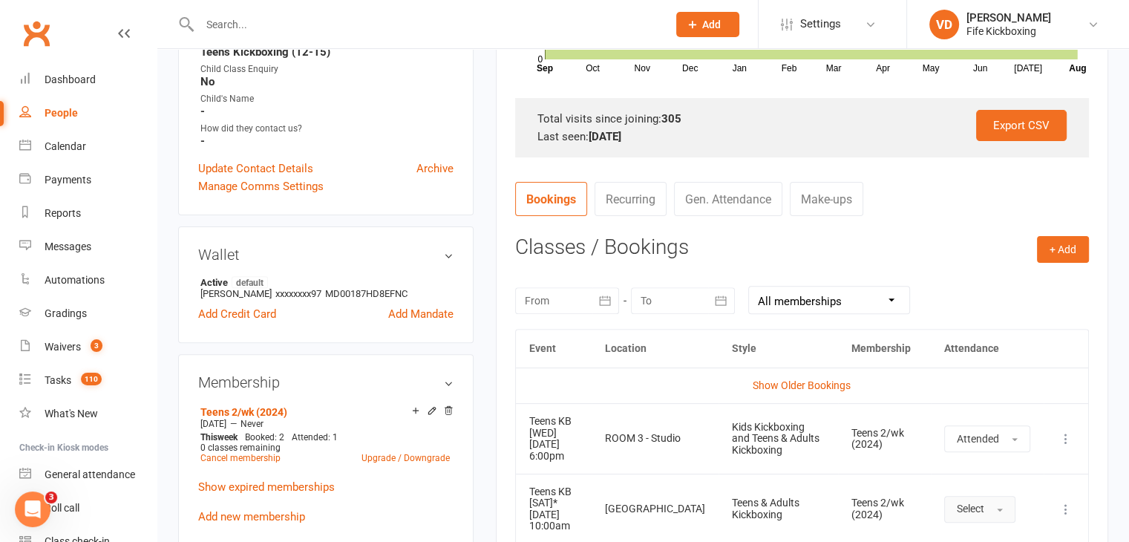
scroll to position [520, 0]
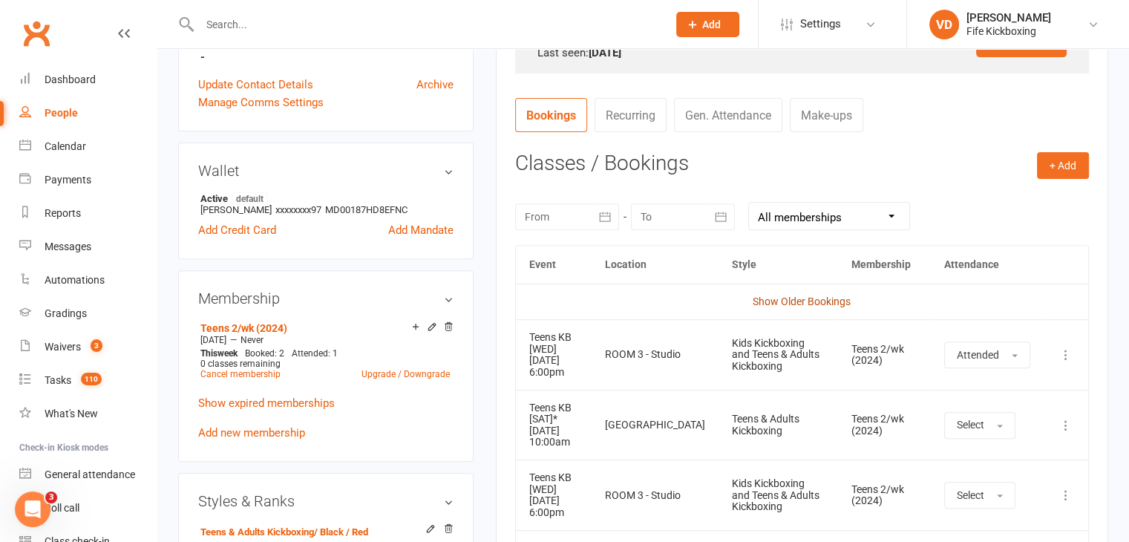
click at [820, 303] on link "Show Older Bookings" at bounding box center [802, 301] width 98 height 12
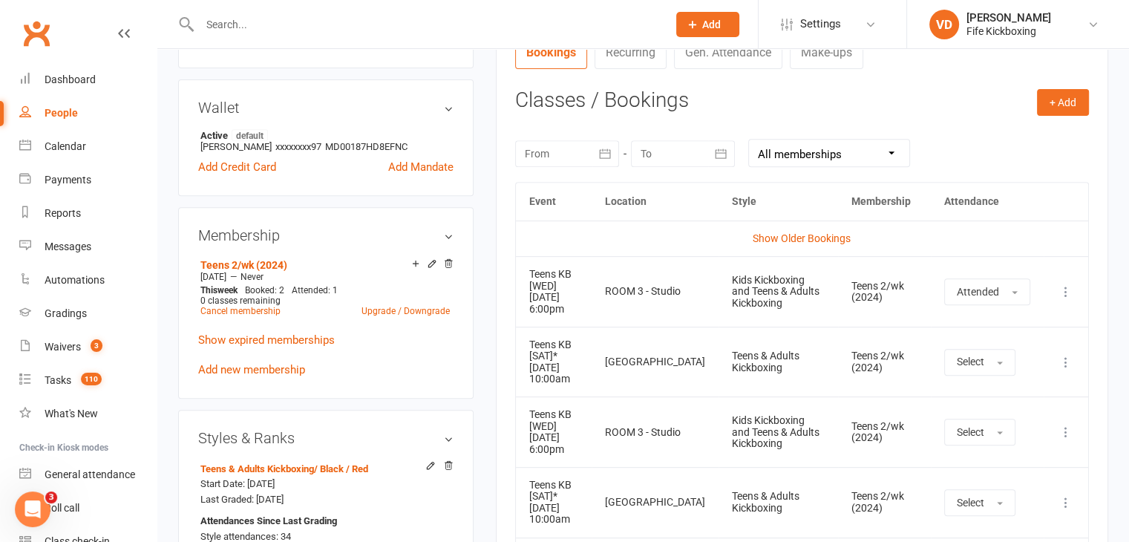
scroll to position [581, 0]
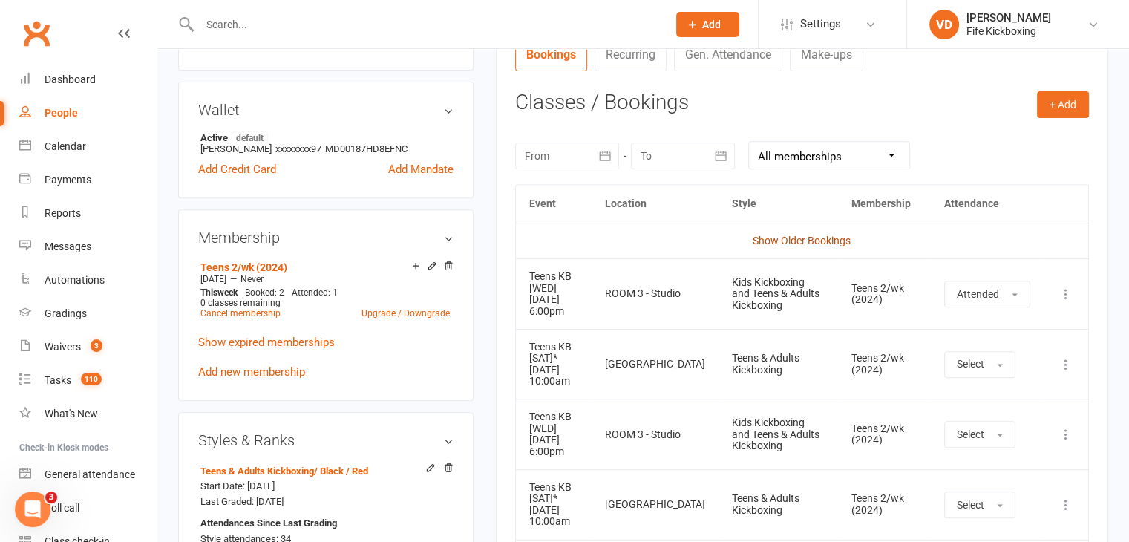
click at [831, 237] on link "Show Older Bookings" at bounding box center [802, 241] width 98 height 12
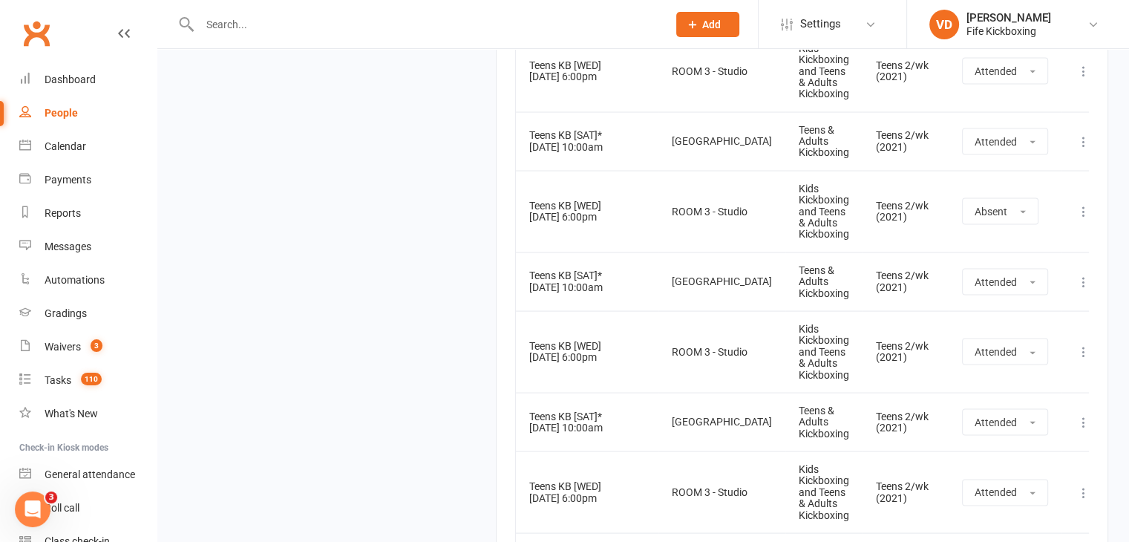
scroll to position [19759, 0]
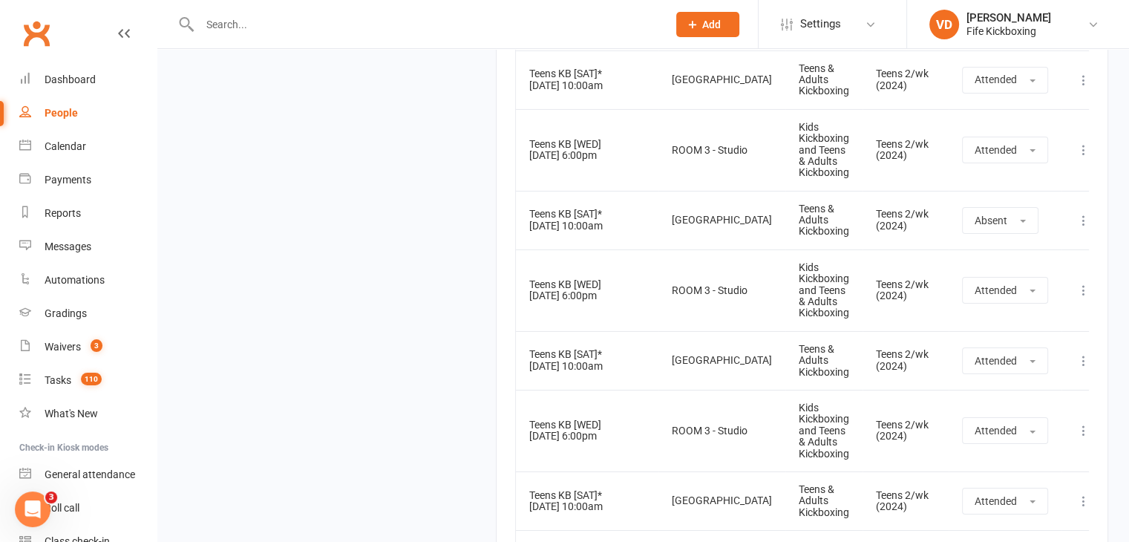
scroll to position [22060, 0]
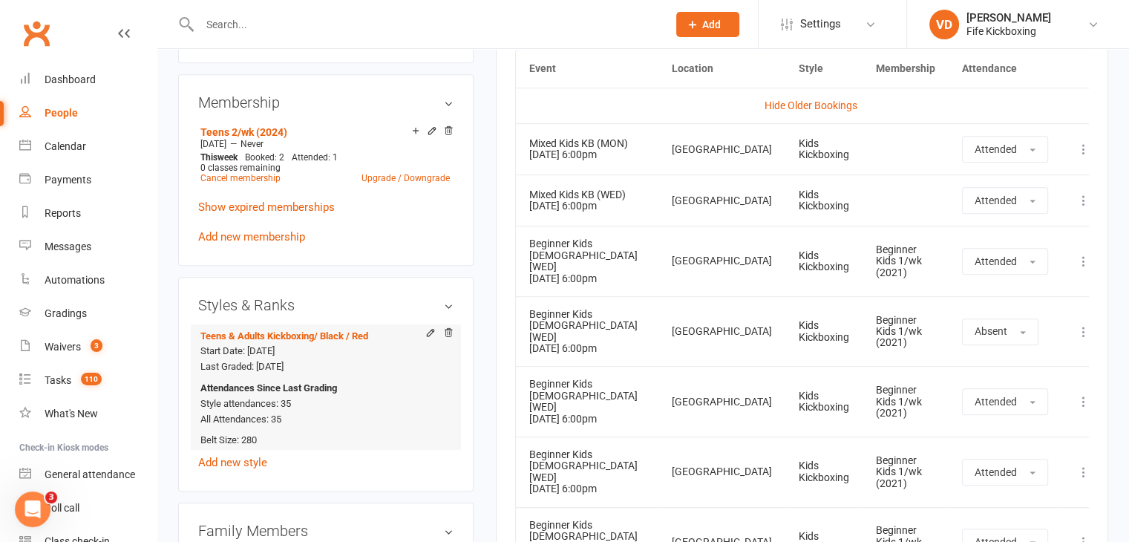
scroll to position [742, 0]
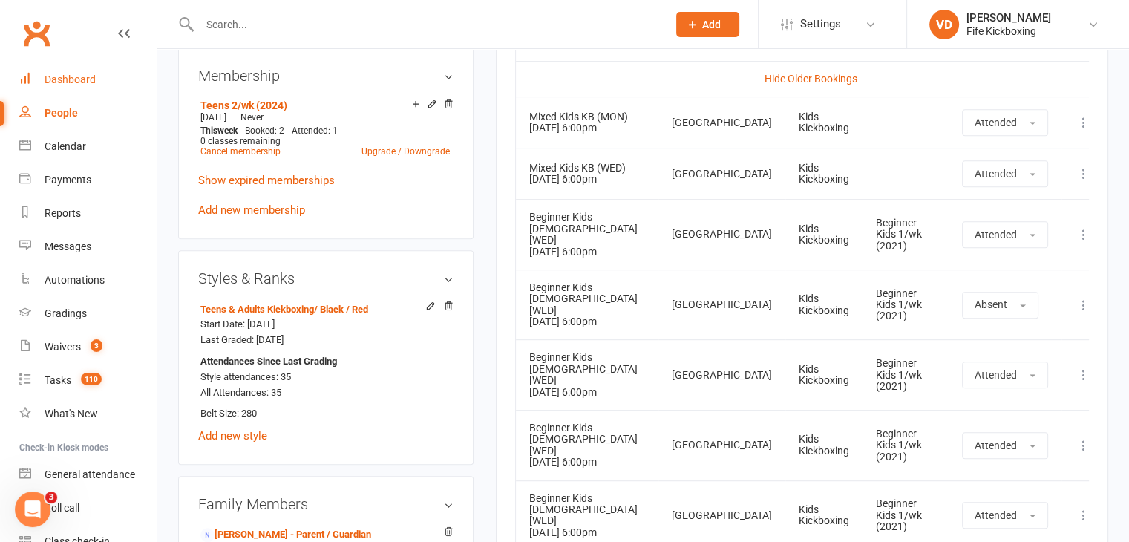
click at [68, 78] on div "Dashboard" at bounding box center [70, 79] width 51 height 12
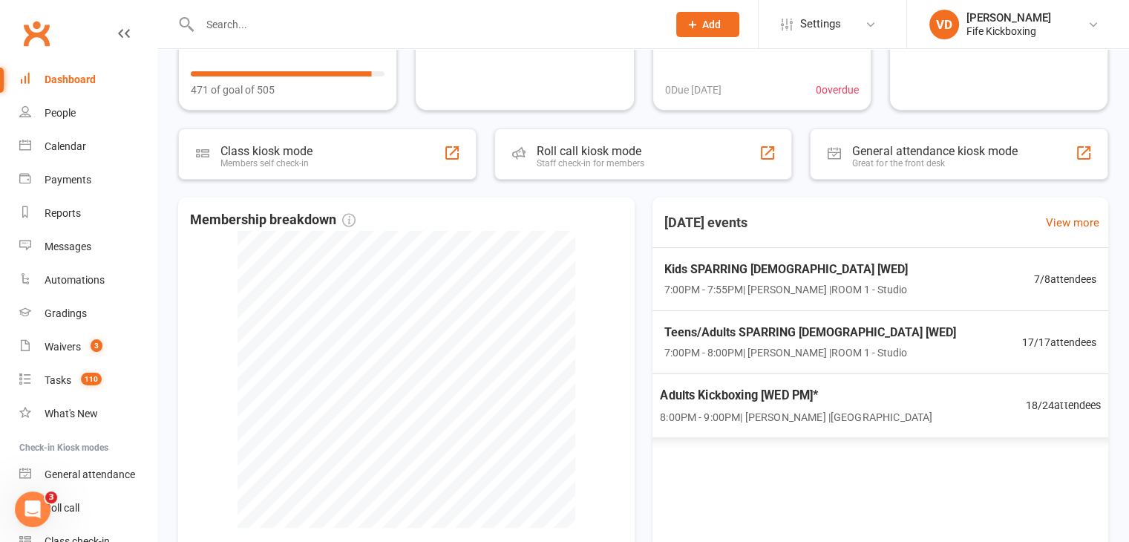
scroll to position [223, 0]
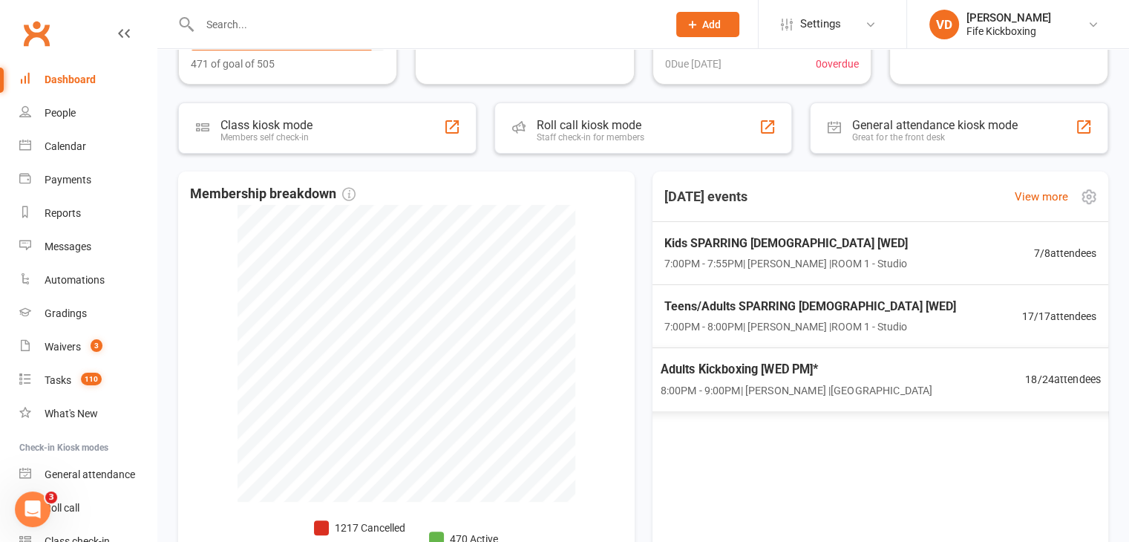
click at [745, 377] on span "Adults Kickboxing [WED PM]*" at bounding box center [796, 368] width 272 height 19
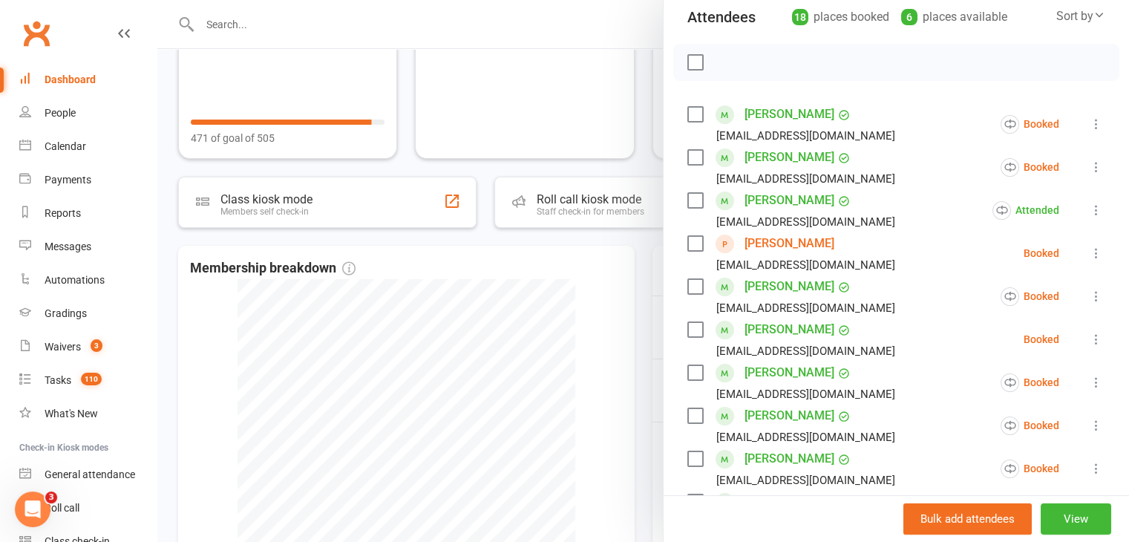
scroll to position [148, 0]
